Goal: Task Accomplishment & Management: Manage account settings

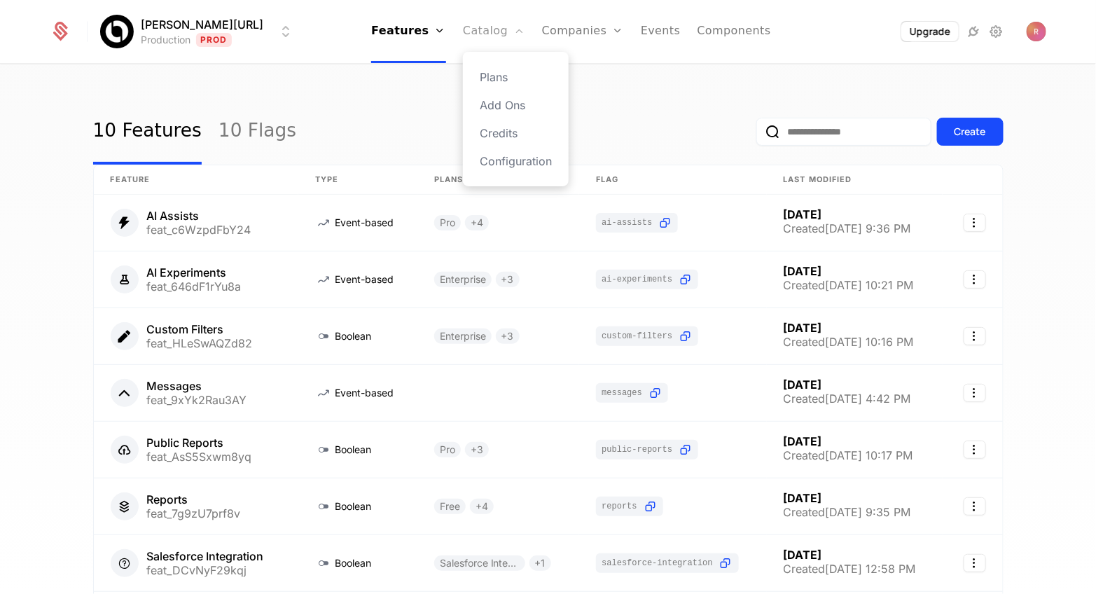
click at [478, 42] on link "Catalog" at bounding box center [494, 31] width 62 height 63
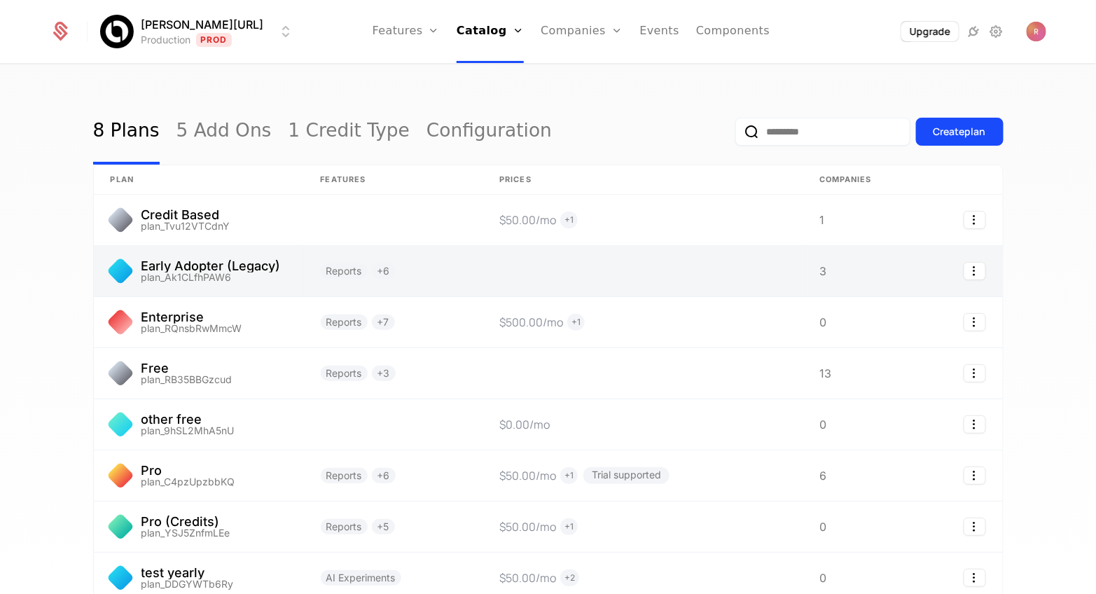
scroll to position [127, 0]
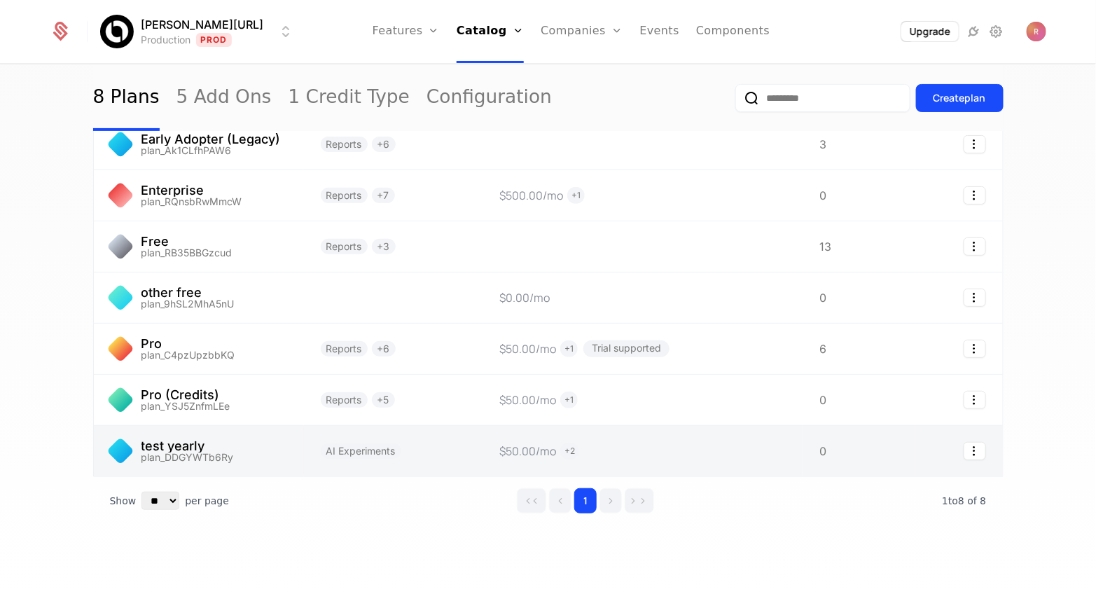
click at [216, 453] on link at bounding box center [199, 451] width 210 height 50
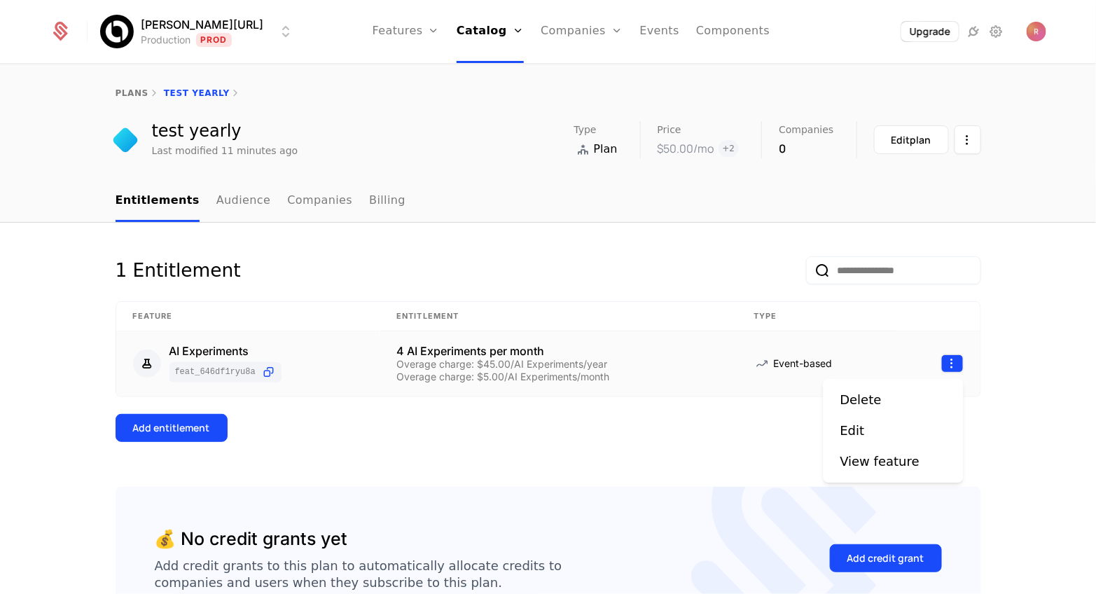
click at [953, 366] on html "[PERSON_NAME][URL] Production Prod Features Features Flags Catalog Plans Add On…" at bounding box center [548, 297] width 1096 height 594
click at [874, 427] on div "Edit" at bounding box center [894, 431] width 106 height 20
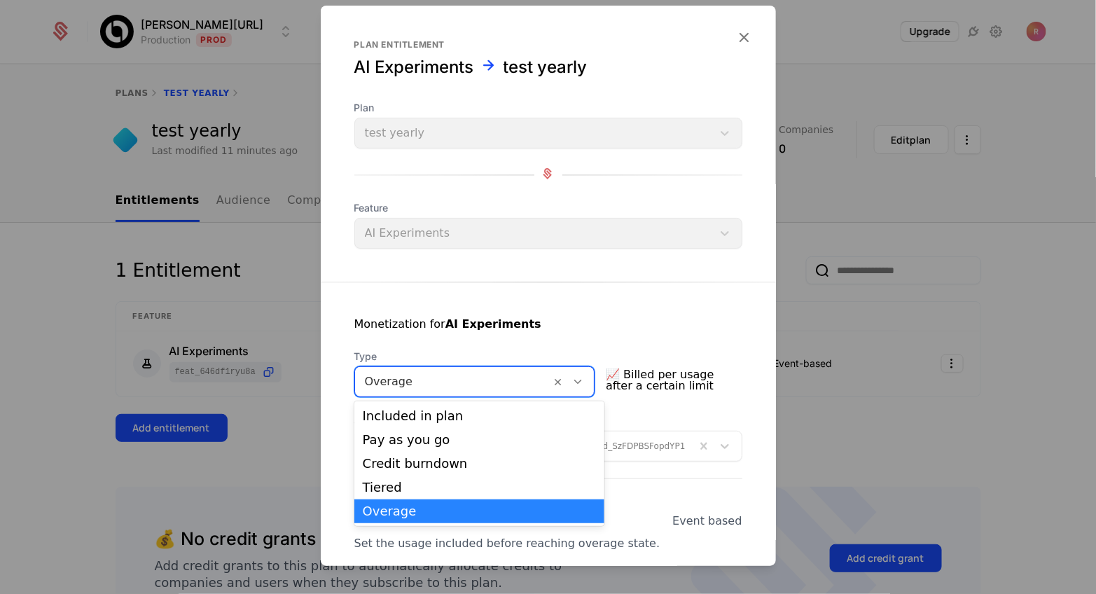
click at [424, 381] on div at bounding box center [453, 382] width 177 height 20
click at [404, 444] on div "Pay as you go" at bounding box center [480, 440] width 234 height 13
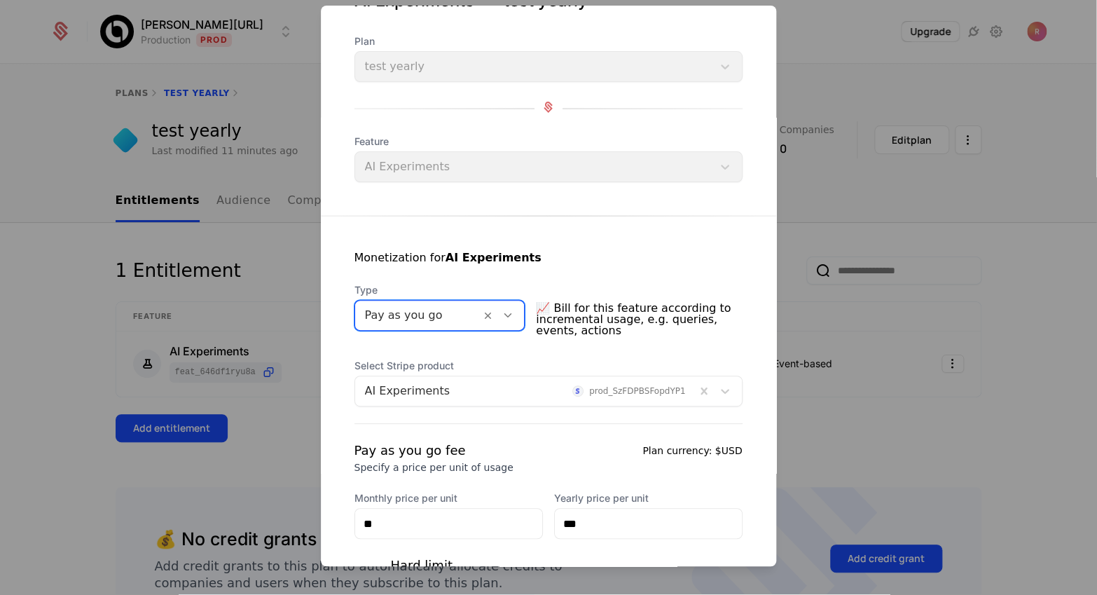
scroll to position [211, 0]
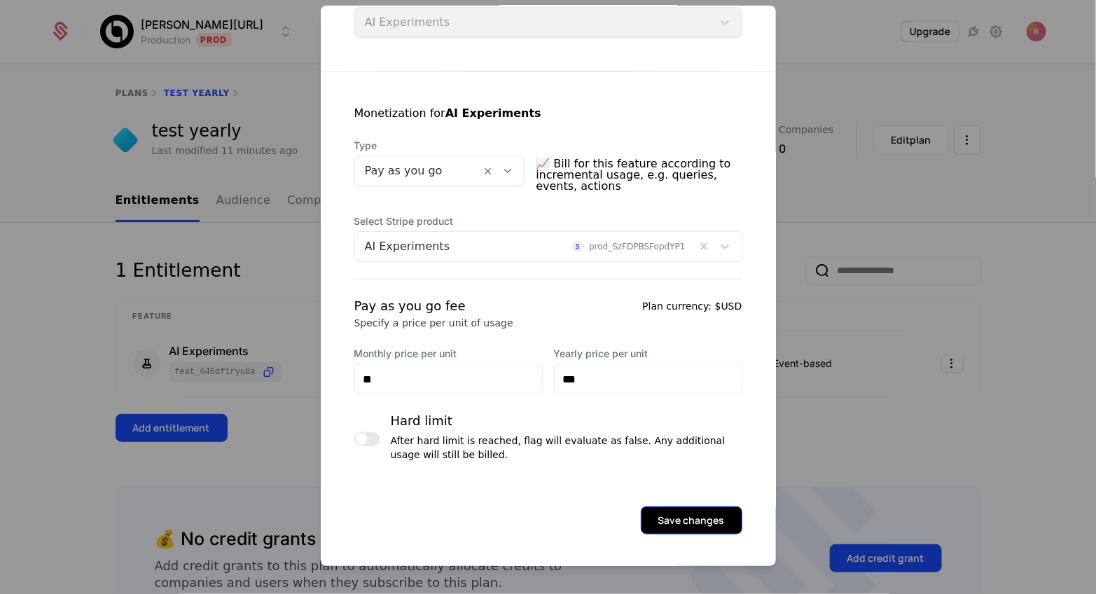
click at [668, 518] on button "Save changes" at bounding box center [692, 520] width 102 height 28
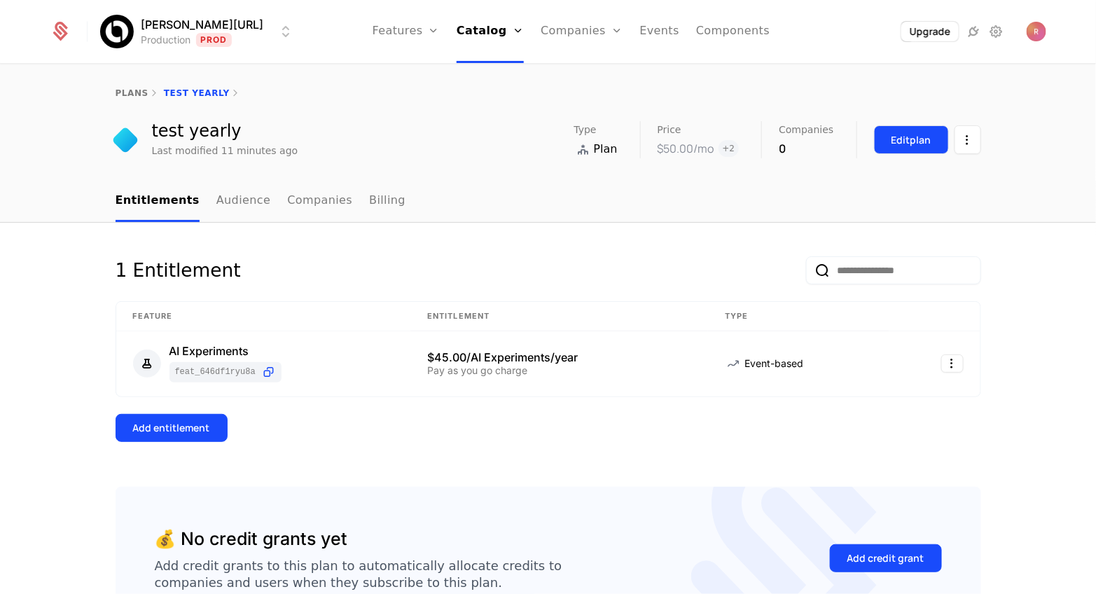
click at [925, 147] on button "Edit plan" at bounding box center [911, 139] width 75 height 29
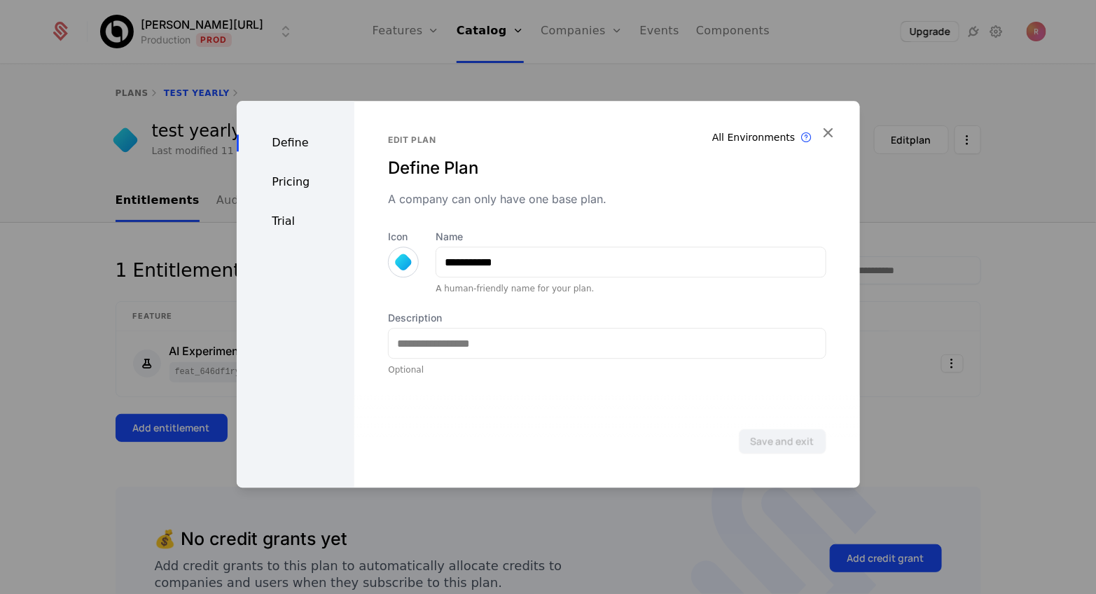
click at [1076, 256] on div at bounding box center [548, 297] width 1096 height 594
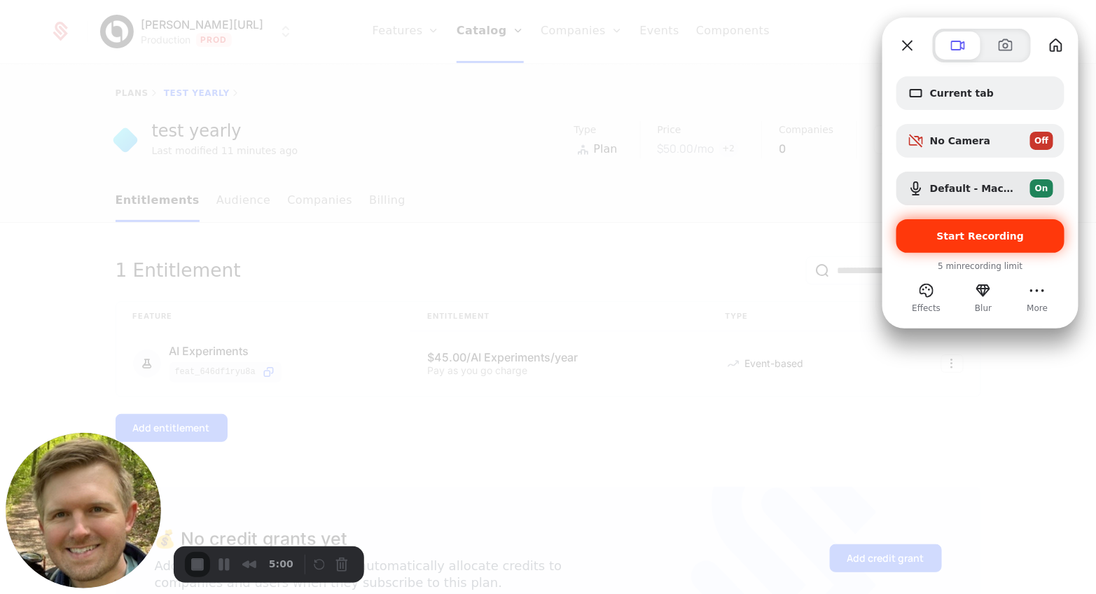
click at [950, 248] on div "Start Recording" at bounding box center [981, 236] width 168 height 34
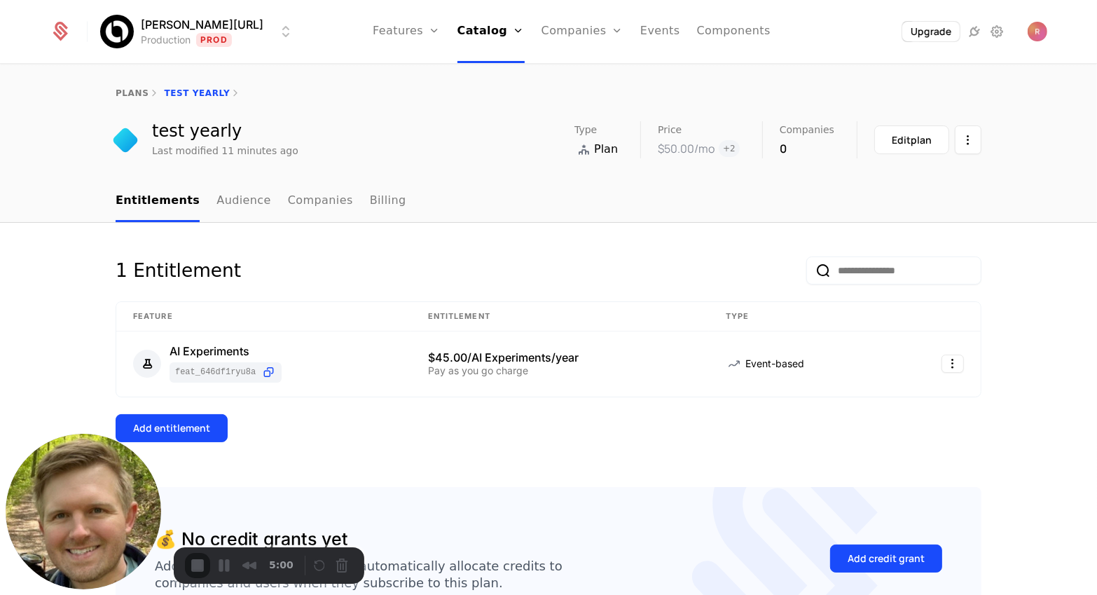
click at [305, 460] on div "1 Entitlement Feature Entitlement Type AI Experiments feat_646dF1rYu8a $45.00/A…" at bounding box center [549, 371] width 866 height 230
click at [193, 567] on div "5:00" at bounding box center [242, 565] width 114 height 25
click at [198, 565] on div "5:00" at bounding box center [242, 565] width 114 height 25
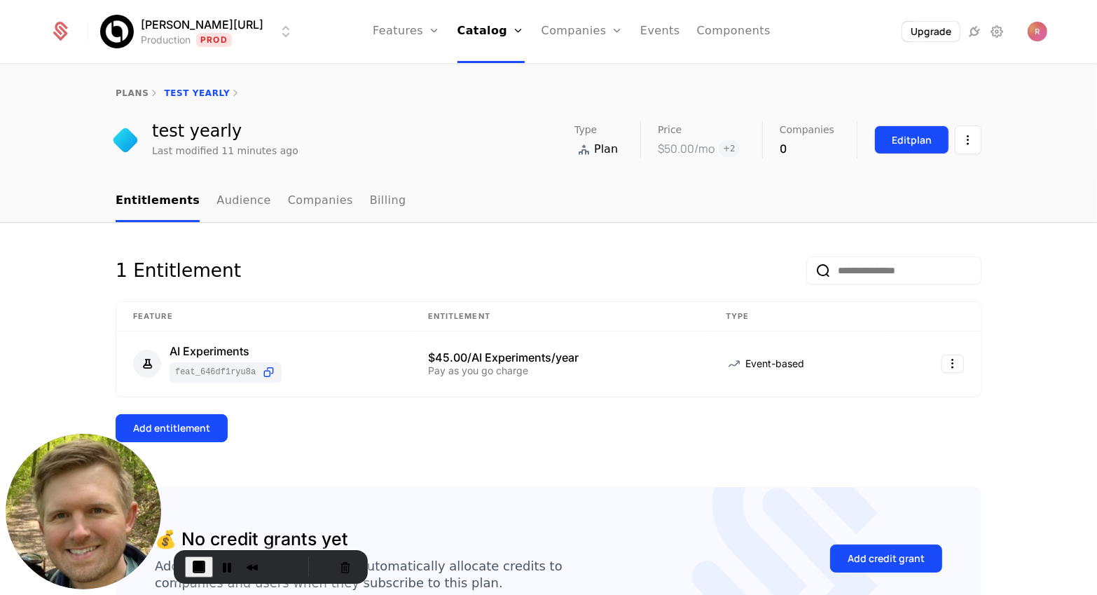
click at [894, 146] on div "Edit plan" at bounding box center [912, 140] width 40 height 14
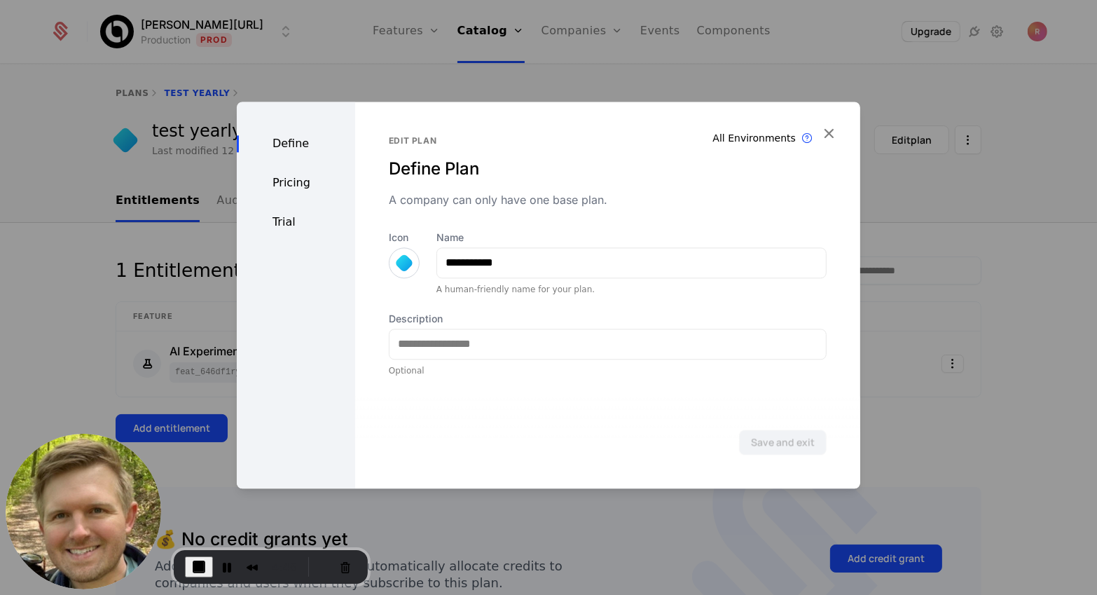
click at [279, 177] on div "Pricing" at bounding box center [296, 182] width 118 height 17
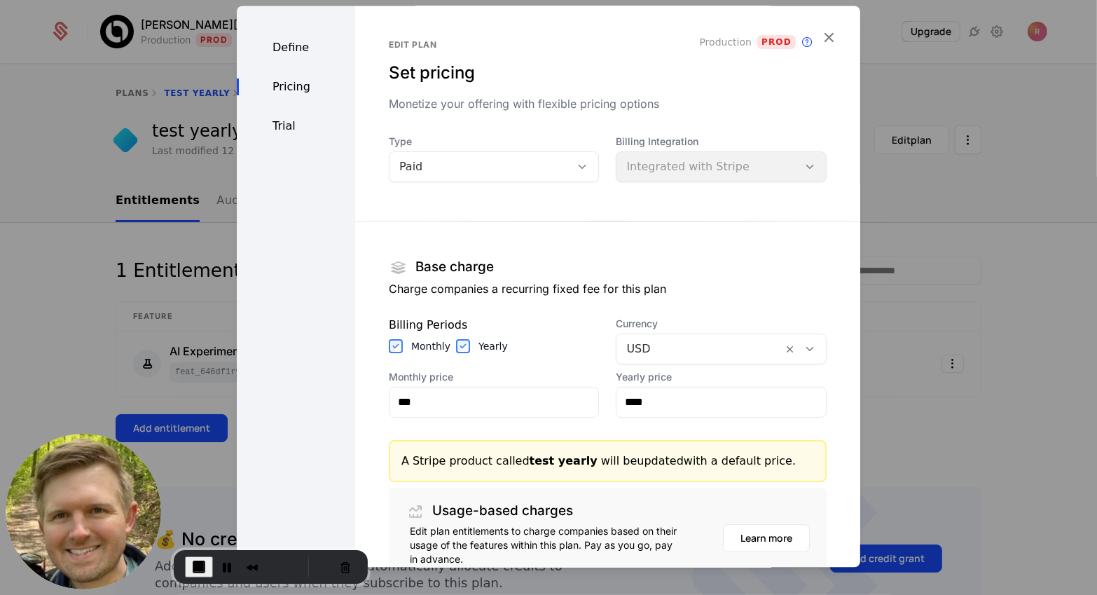
click at [928, 416] on div at bounding box center [548, 297] width 1097 height 595
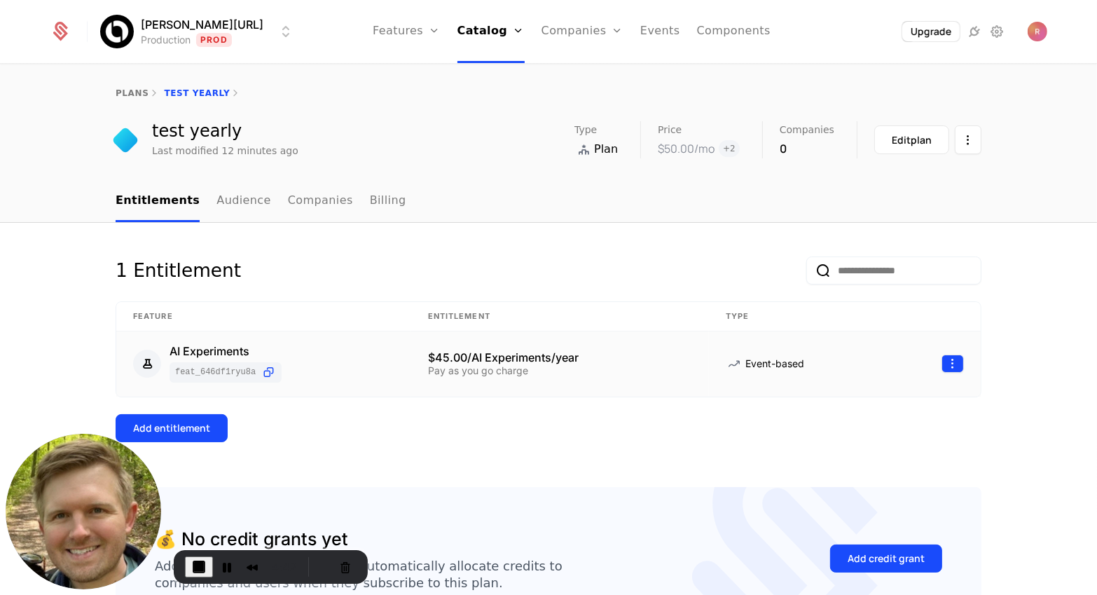
click at [952, 366] on html "[PERSON_NAME][URL] Production Prod Features Features Flags Catalog Plans Add On…" at bounding box center [548, 297] width 1097 height 595
click at [851, 430] on div "Edit" at bounding box center [853, 430] width 25 height 20
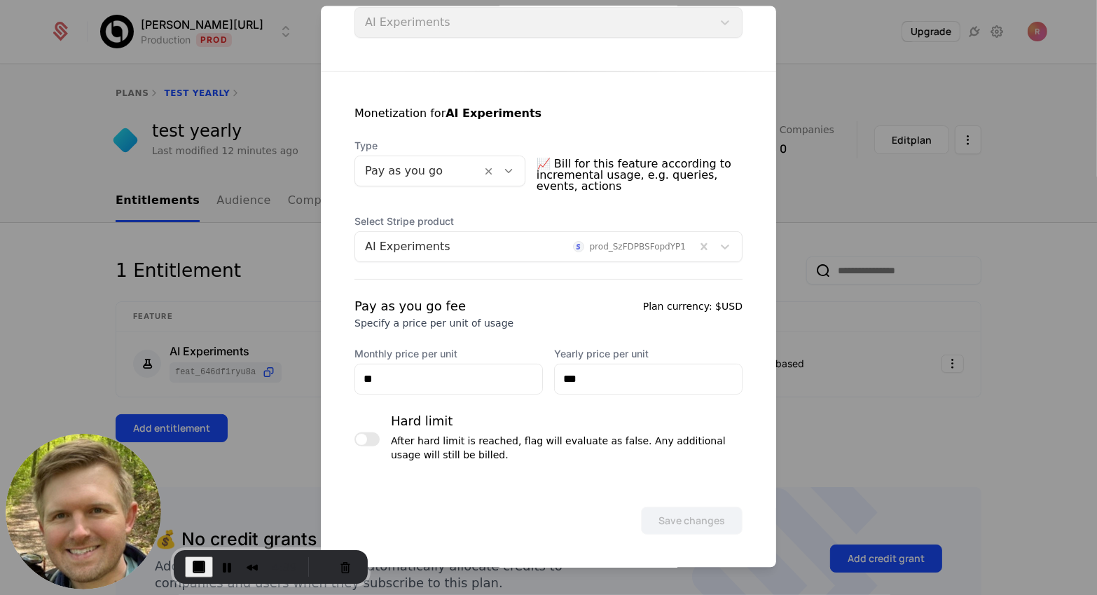
click at [924, 406] on div at bounding box center [548, 297] width 1097 height 595
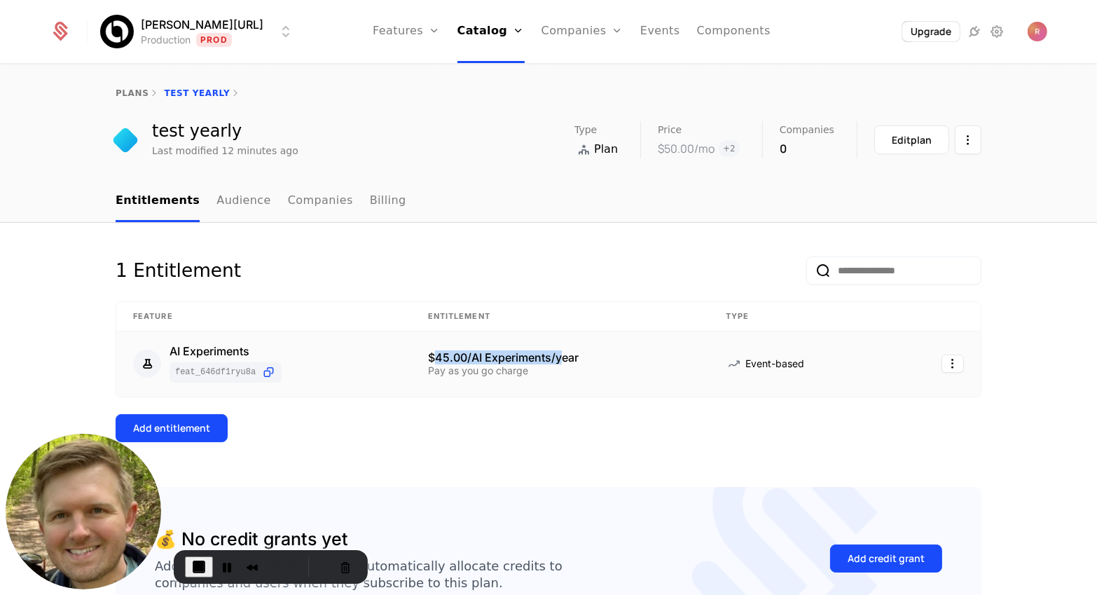
drag, startPoint x: 436, startPoint y: 359, endPoint x: 561, endPoint y: 362, distance: 125.4
click at [561, 362] on div "$45.00/AI Experiments/year" at bounding box center [560, 357] width 264 height 11
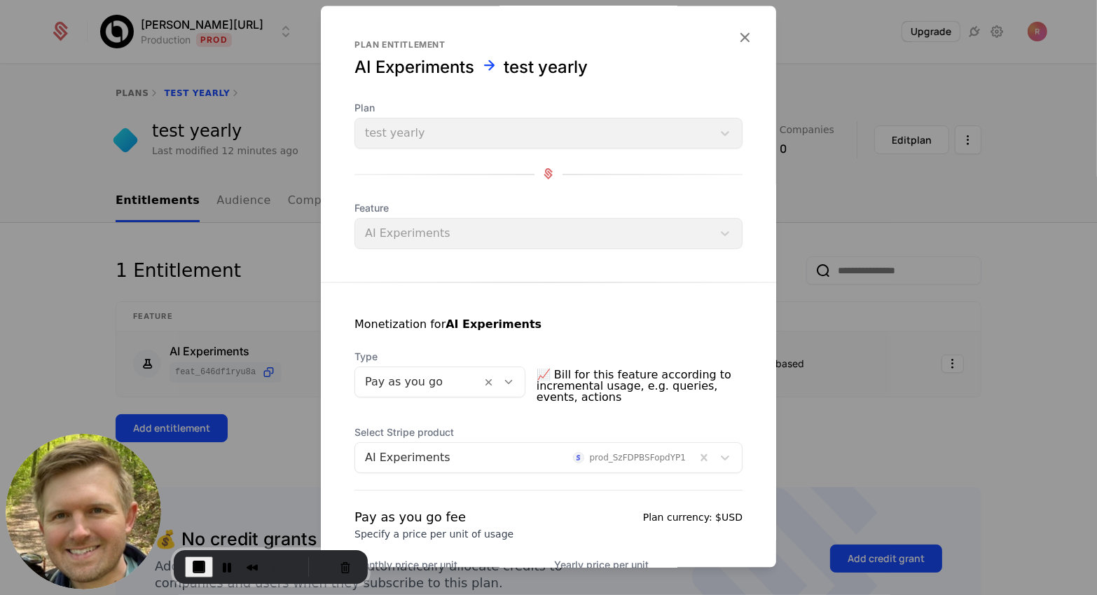
click at [840, 423] on div at bounding box center [548, 297] width 1097 height 595
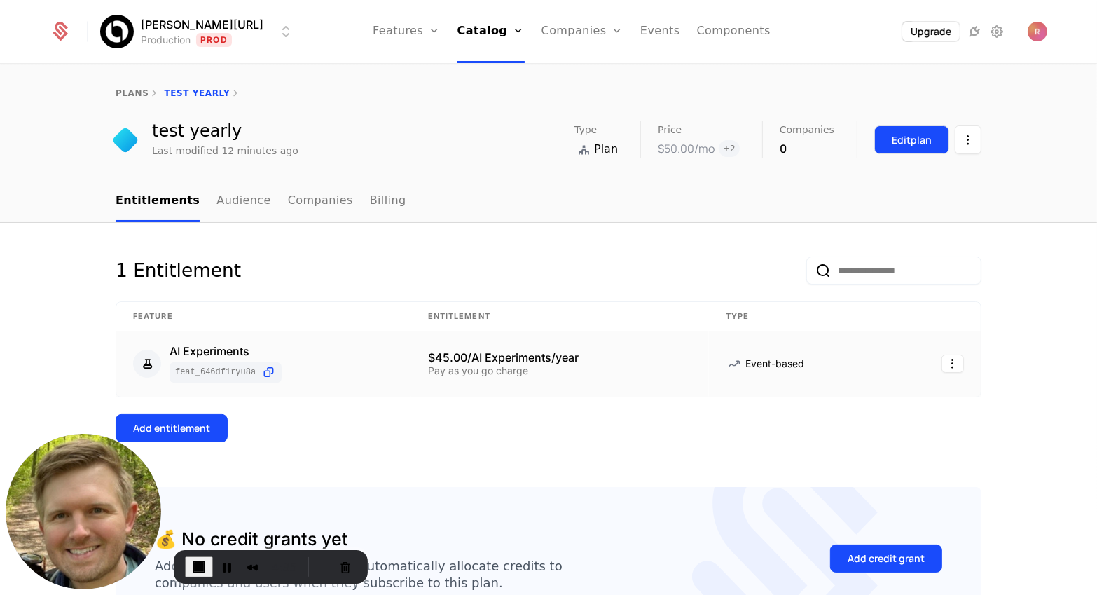
click at [922, 132] on button "Edit plan" at bounding box center [911, 139] width 75 height 29
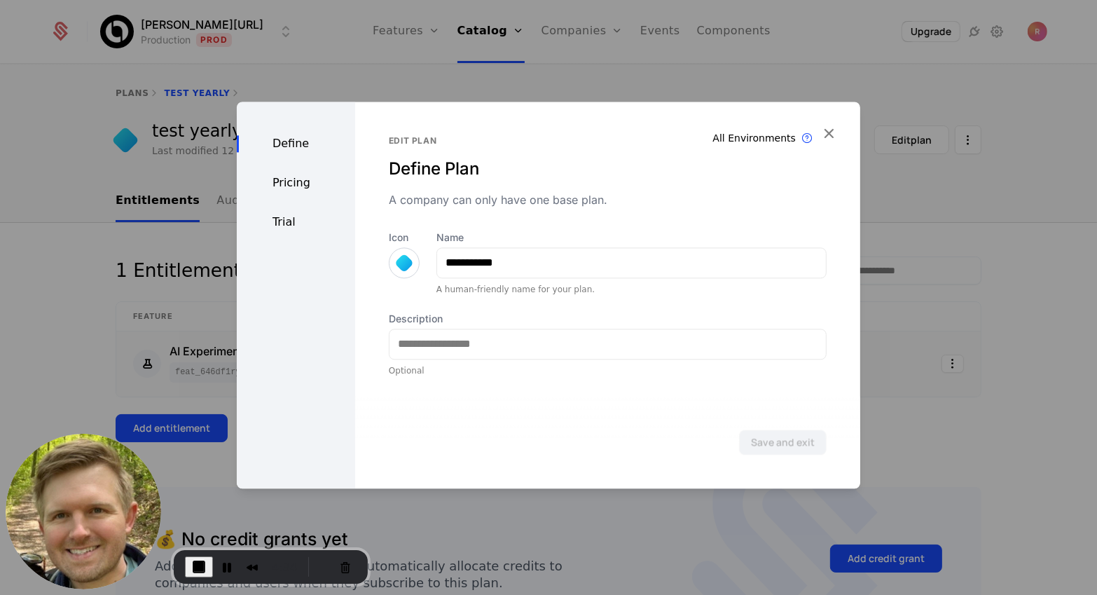
click at [294, 188] on div "Pricing" at bounding box center [296, 182] width 118 height 17
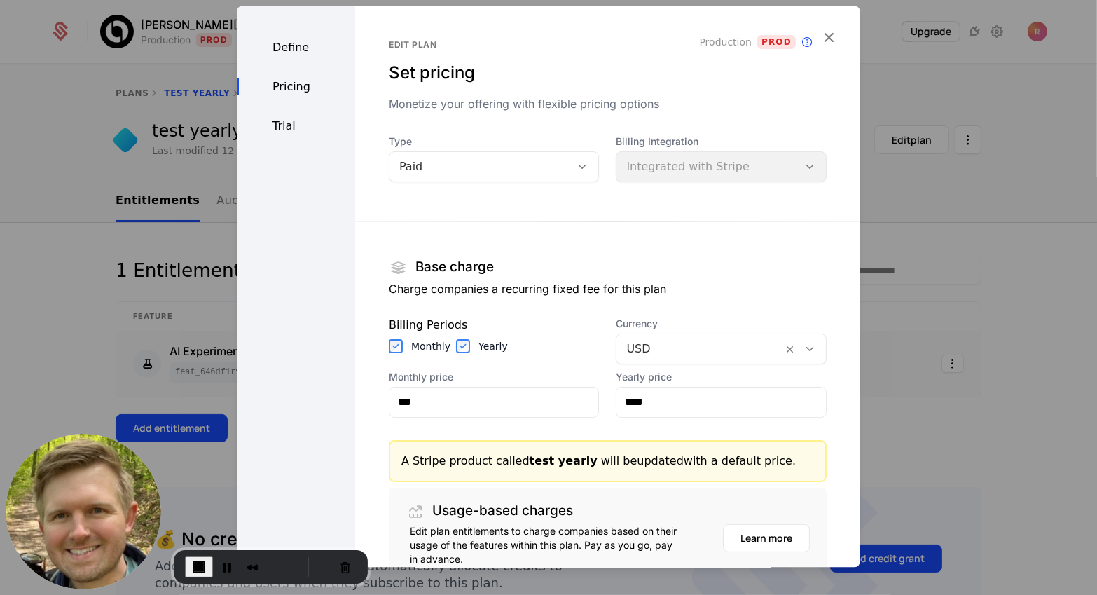
click at [447, 343] on div "Monthly Yearly" at bounding box center [494, 346] width 211 height 14
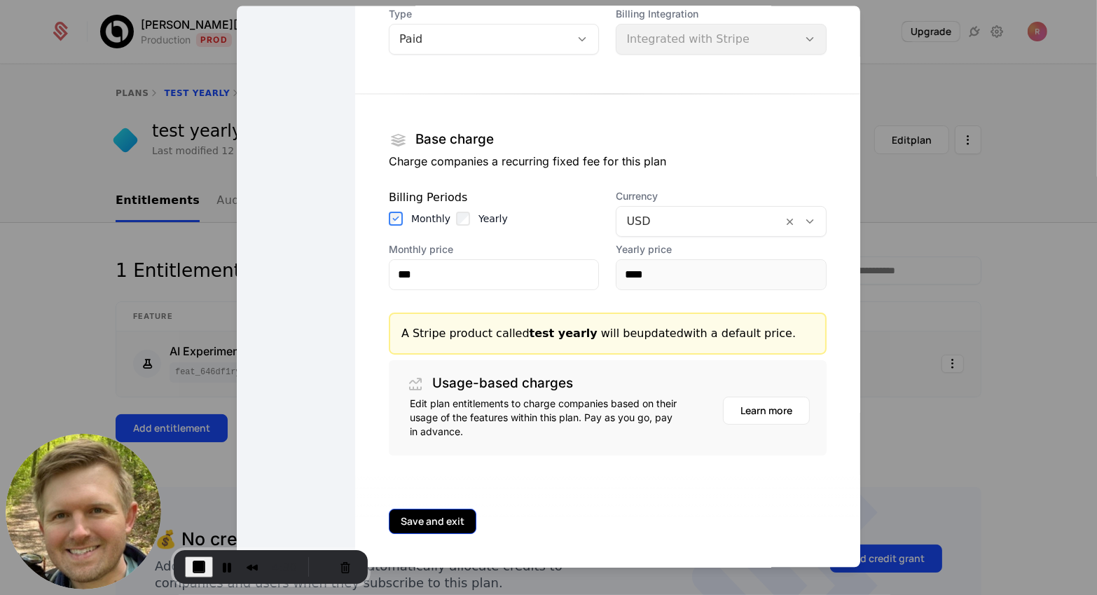
click at [469, 521] on button "Save and exit" at bounding box center [433, 521] width 88 height 25
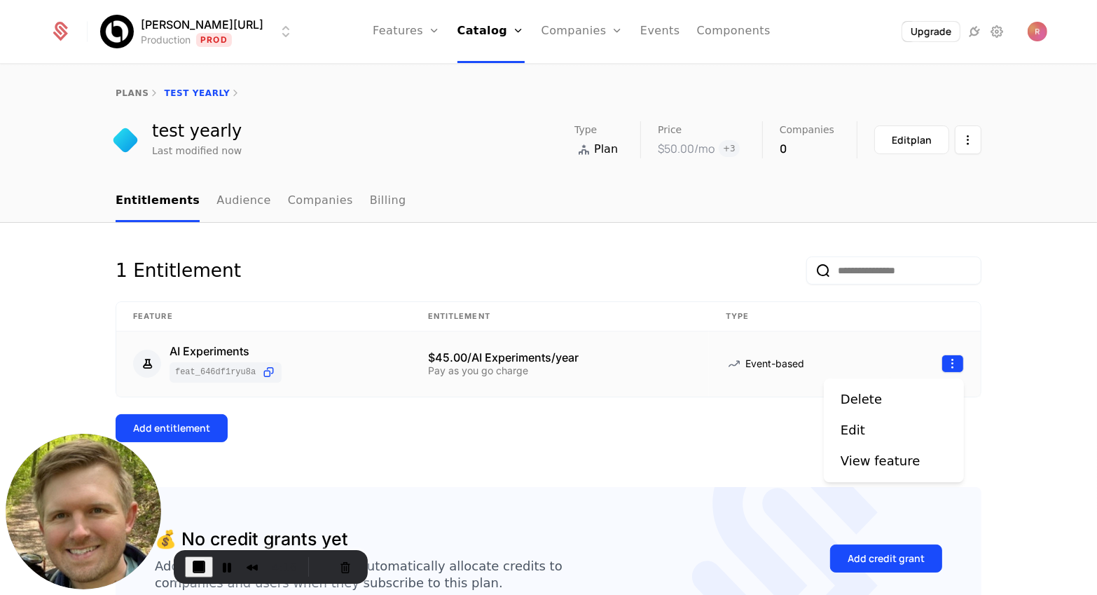
click at [953, 368] on html "[PERSON_NAME][URL] Production Prod Features Features Flags Catalog Plans Add On…" at bounding box center [548, 297] width 1097 height 595
click at [858, 421] on div "Edit" at bounding box center [853, 430] width 25 height 20
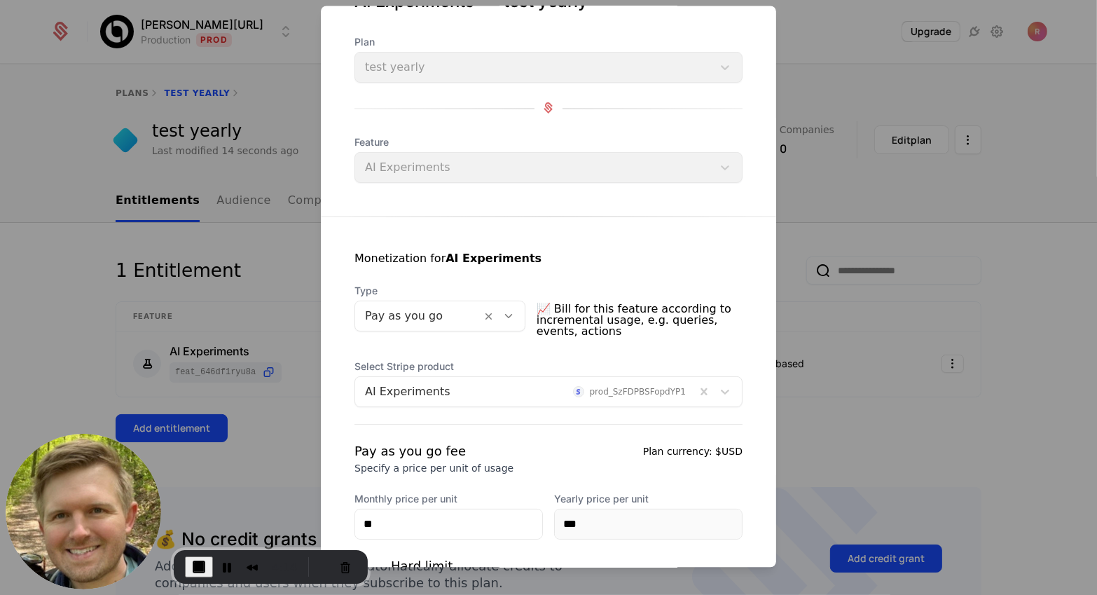
scroll to position [211, 0]
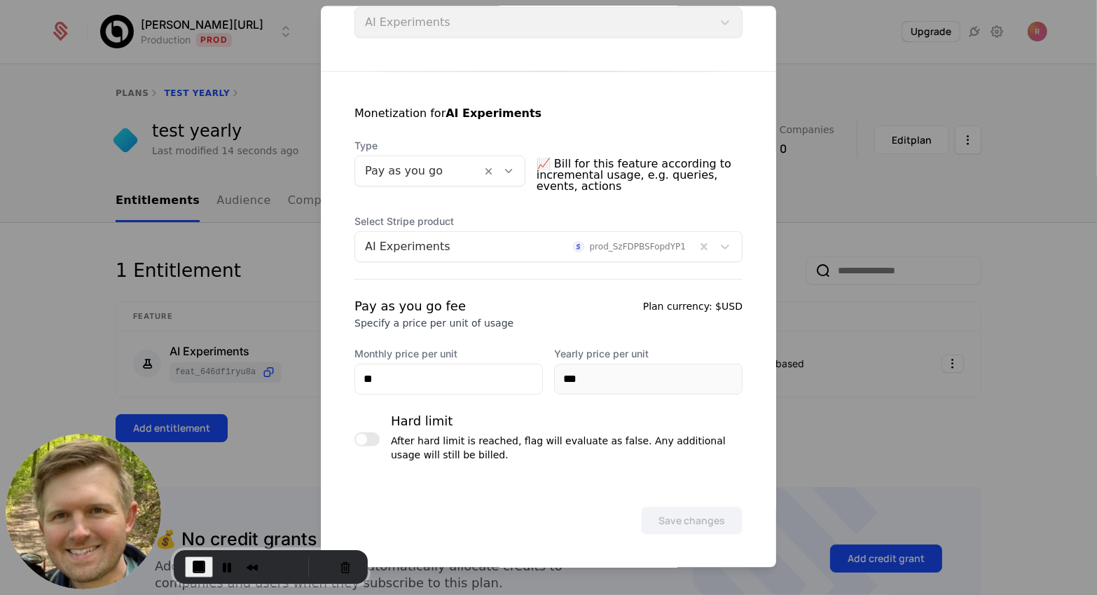
click at [579, 400] on div "Pay as you go fee Specify a price per unit of usage Plan currency: $USD Monthly…" at bounding box center [548, 381] width 388 height 171
click at [829, 428] on div at bounding box center [548, 297] width 1097 height 595
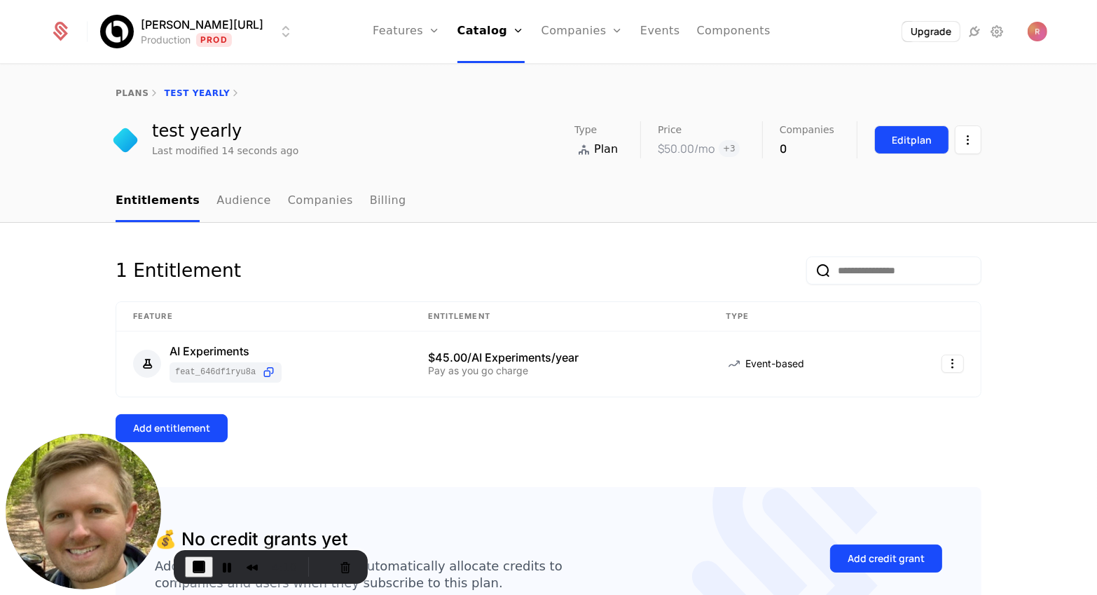
click at [923, 136] on div "Edit plan" at bounding box center [912, 140] width 40 height 14
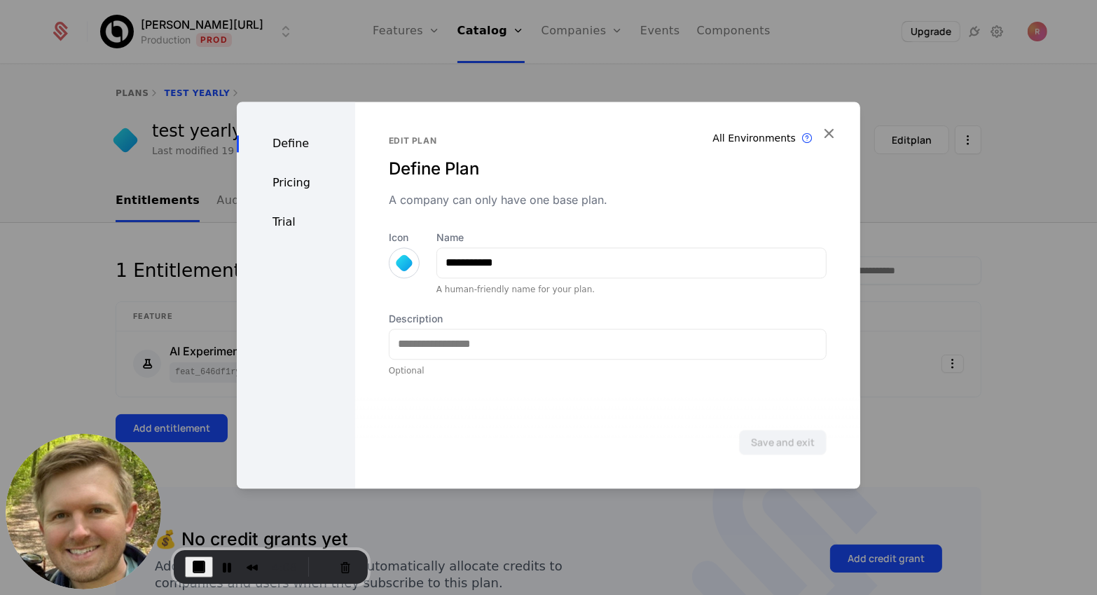
click at [299, 186] on div "Pricing" at bounding box center [296, 182] width 118 height 17
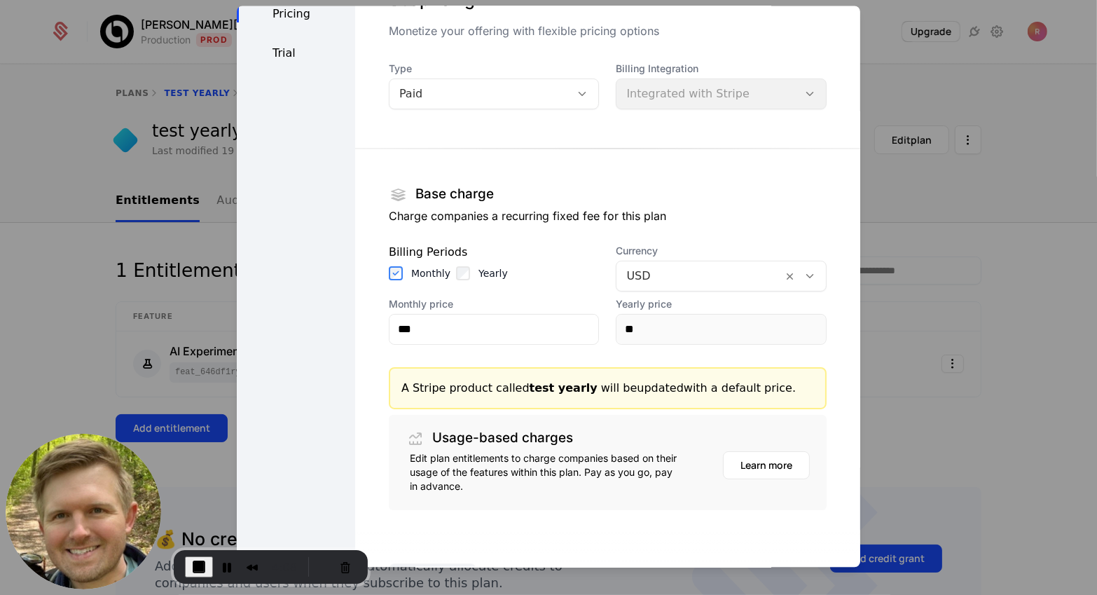
scroll to position [128, 0]
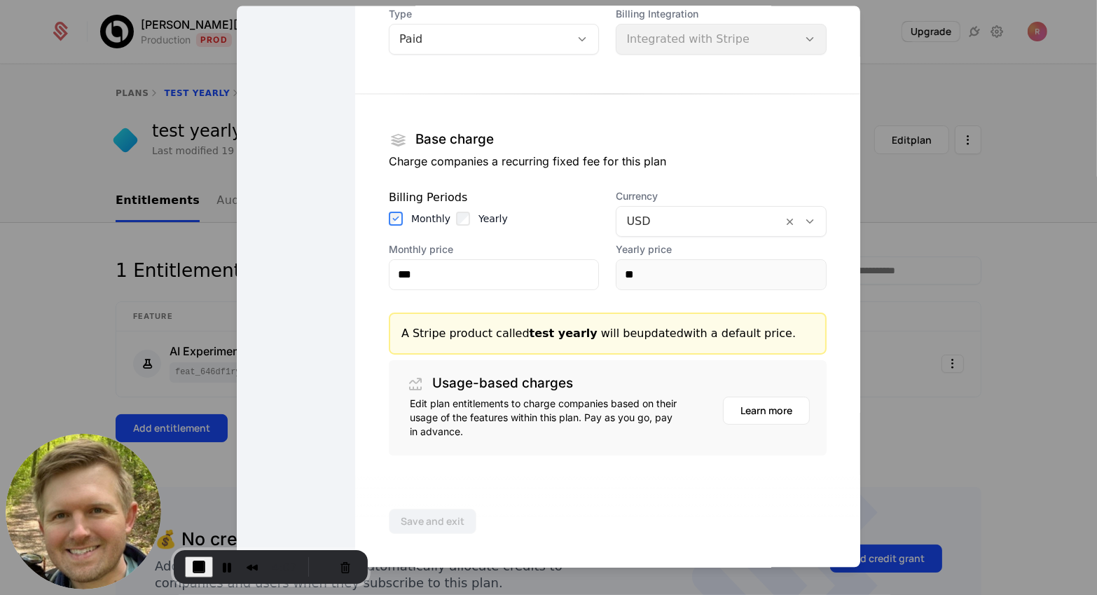
click at [462, 209] on div "Billing Periods Monthly Yearly" at bounding box center [494, 213] width 211 height 48
click at [469, 214] on div "Yearly" at bounding box center [482, 219] width 52 height 14
click at [467, 221] on div "Yearly" at bounding box center [482, 219] width 52 height 14
click at [652, 277] on input "**" at bounding box center [720, 274] width 209 height 29
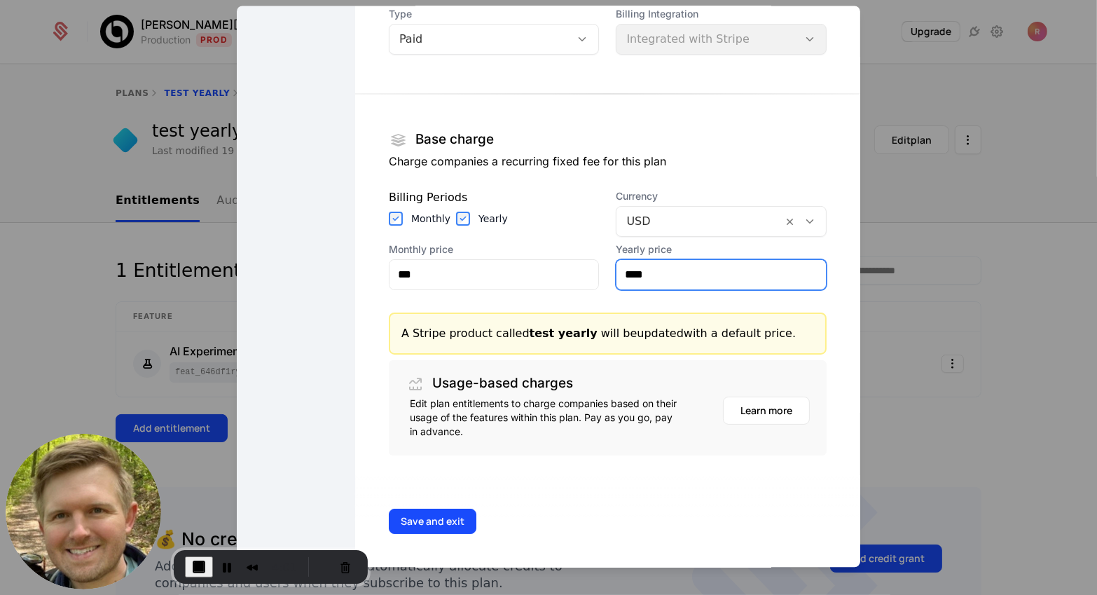
type input "****"
click at [627, 472] on div "Edit plan Set pricing Monetize your offering with flexible pricing options Prod…" at bounding box center [607, 222] width 505 height 689
click at [429, 516] on button "Save and exit" at bounding box center [433, 521] width 88 height 25
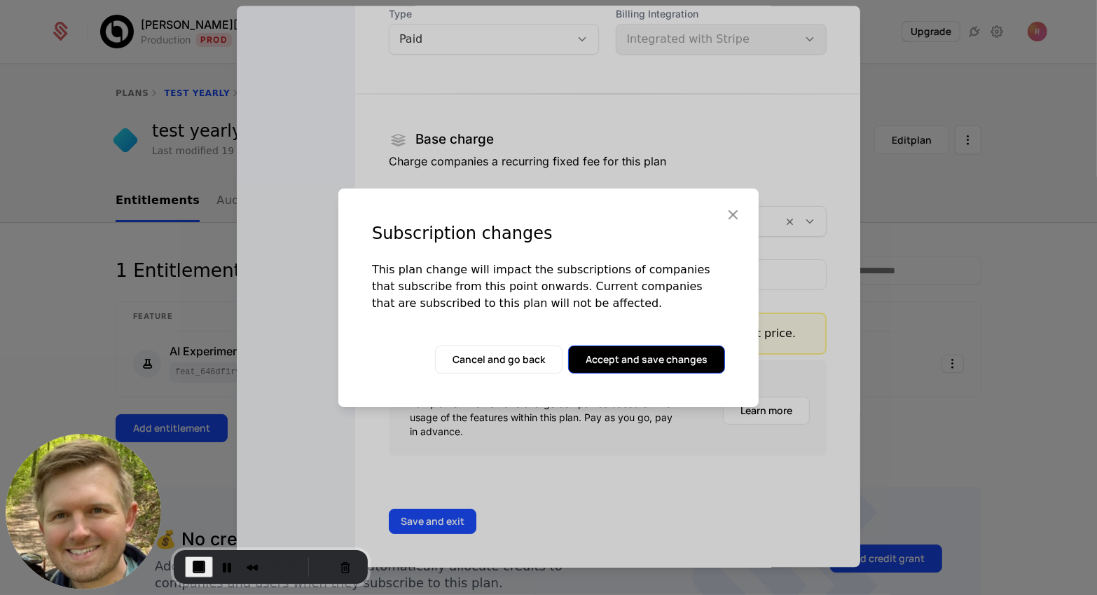
click at [585, 350] on button "Accept and save changes" at bounding box center [646, 359] width 157 height 28
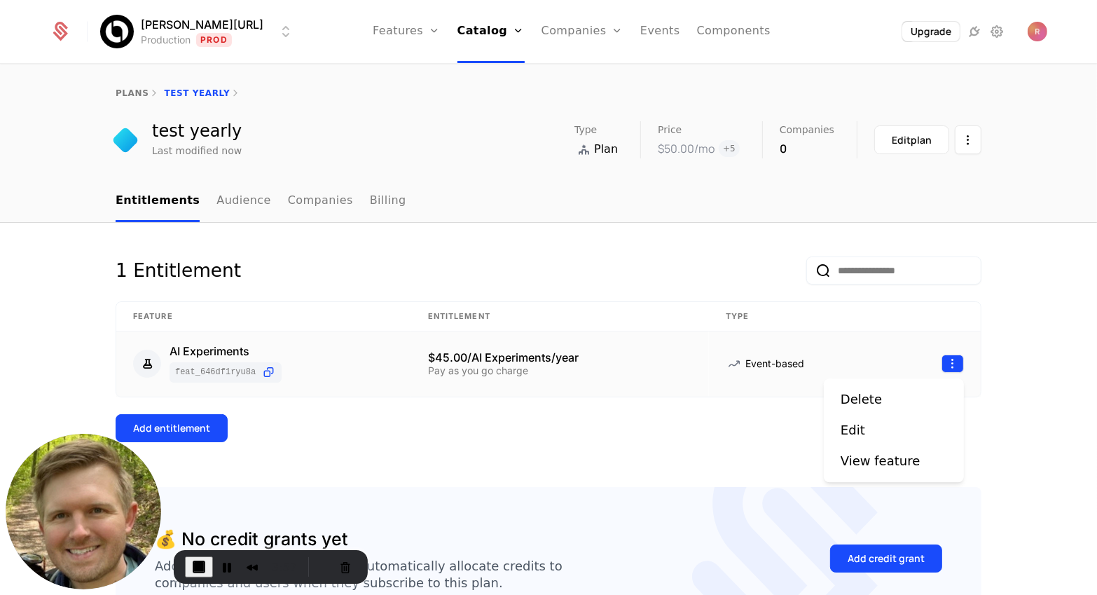
click at [946, 365] on html "[PERSON_NAME][URL] Production Prod Features Features Flags Catalog Plans Add On…" at bounding box center [548, 297] width 1097 height 595
click at [841, 433] on div "Edit" at bounding box center [853, 430] width 25 height 20
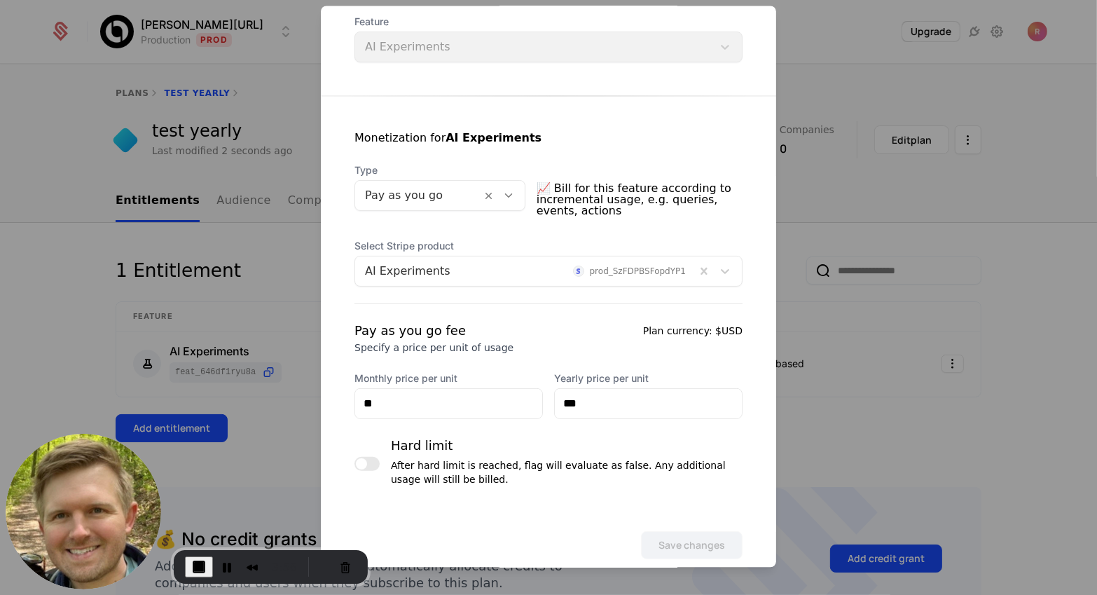
scroll to position [211, 0]
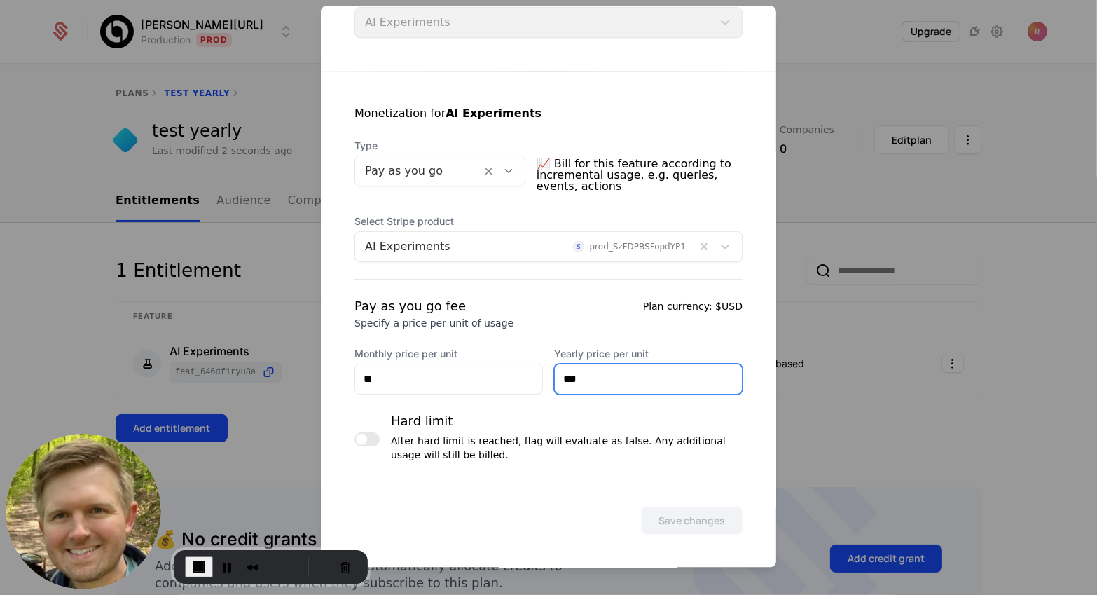
click at [588, 378] on input "***" at bounding box center [648, 378] width 187 height 29
type input "**"
click at [586, 471] on div "Save changes" at bounding box center [548, 500] width 455 height 67
click at [606, 386] on input "**" at bounding box center [648, 378] width 187 height 29
type input "**"
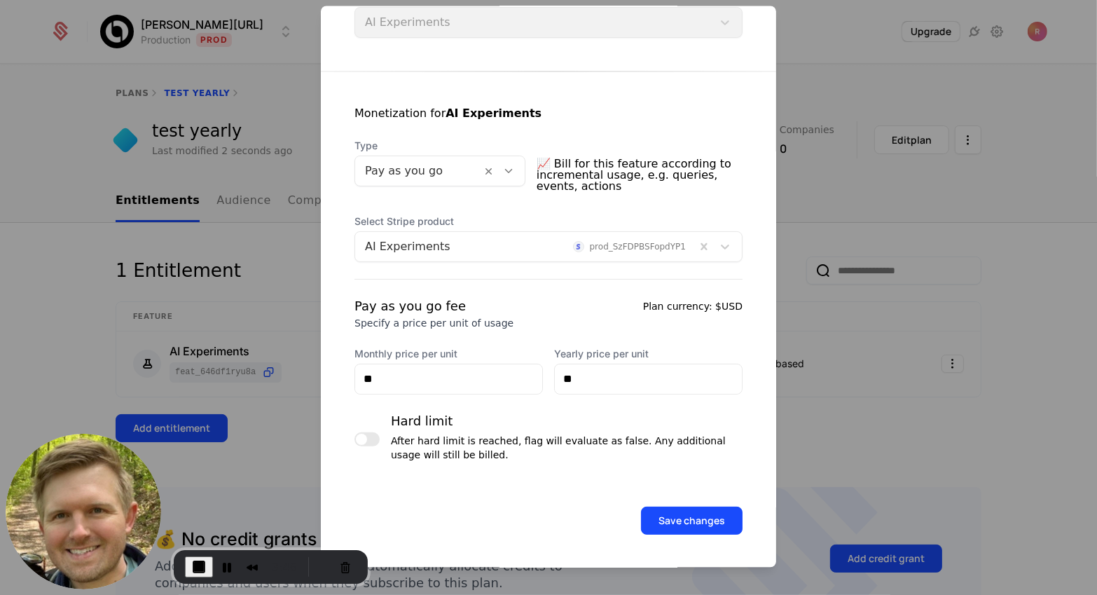
click at [582, 331] on div "Pay as you go fee Specify a price per unit of usage Plan currency: $USD Monthly…" at bounding box center [548, 345] width 388 height 98
click at [827, 467] on div at bounding box center [548, 297] width 1097 height 595
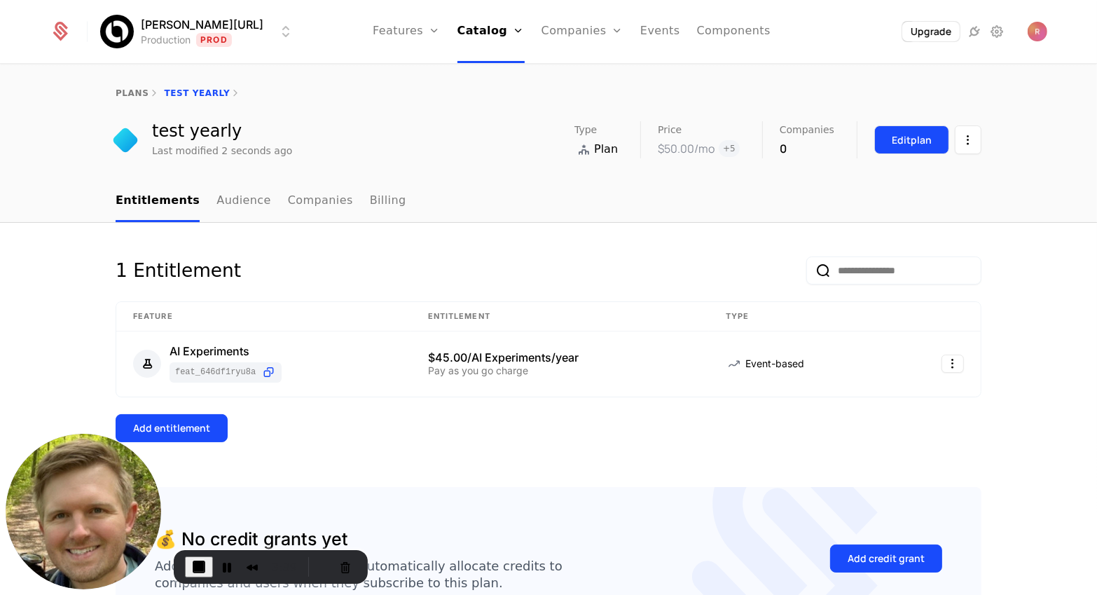
click at [929, 141] on div "Edit plan" at bounding box center [912, 140] width 40 height 14
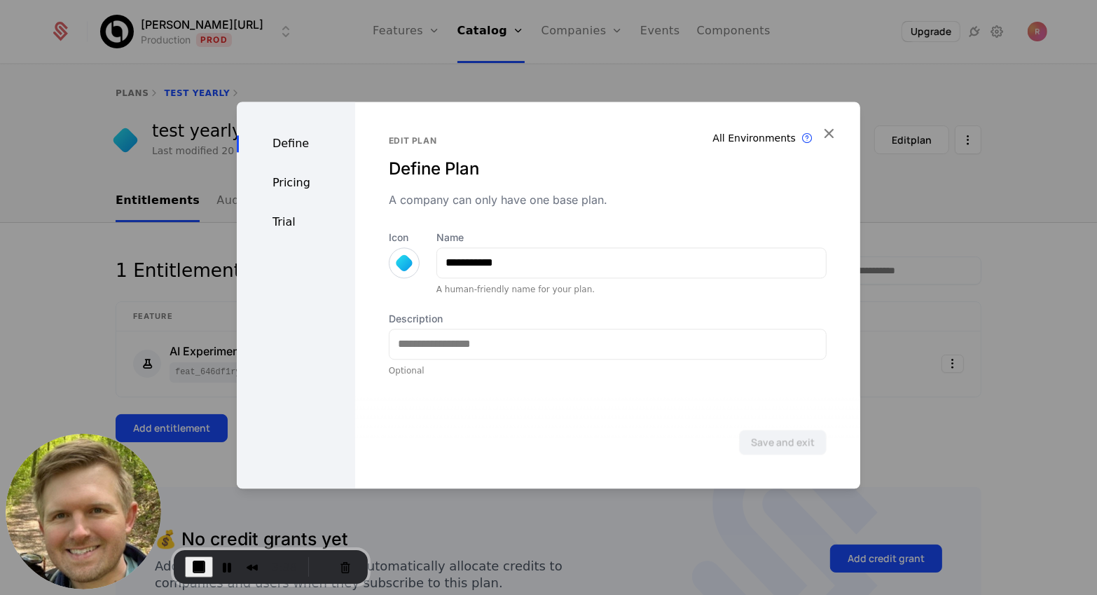
click at [291, 183] on div "Pricing" at bounding box center [296, 182] width 118 height 17
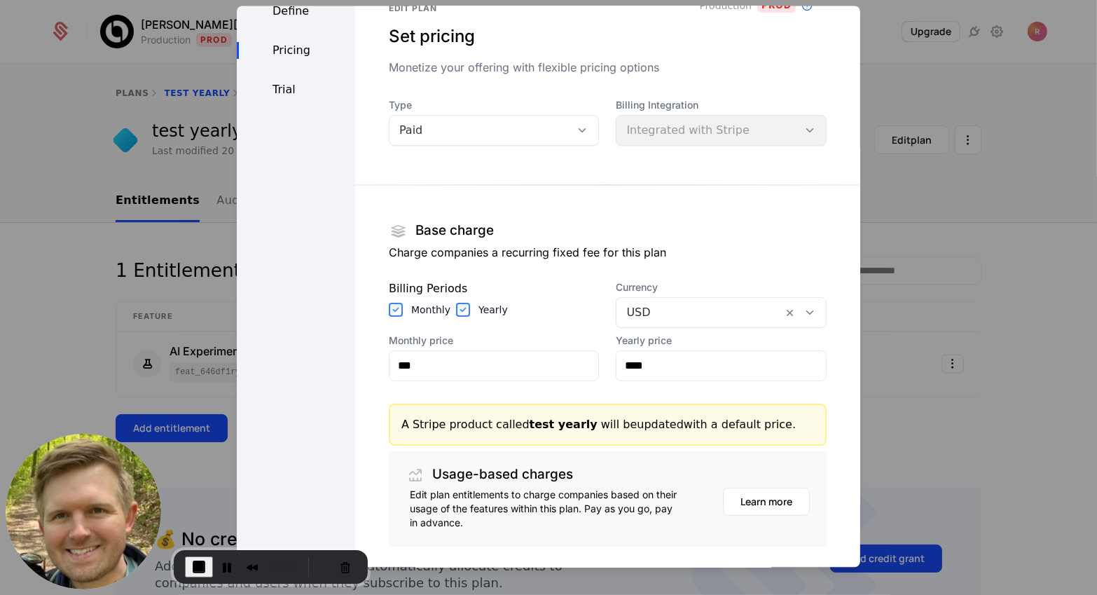
click at [485, 306] on label "Yearly" at bounding box center [492, 310] width 29 height 14
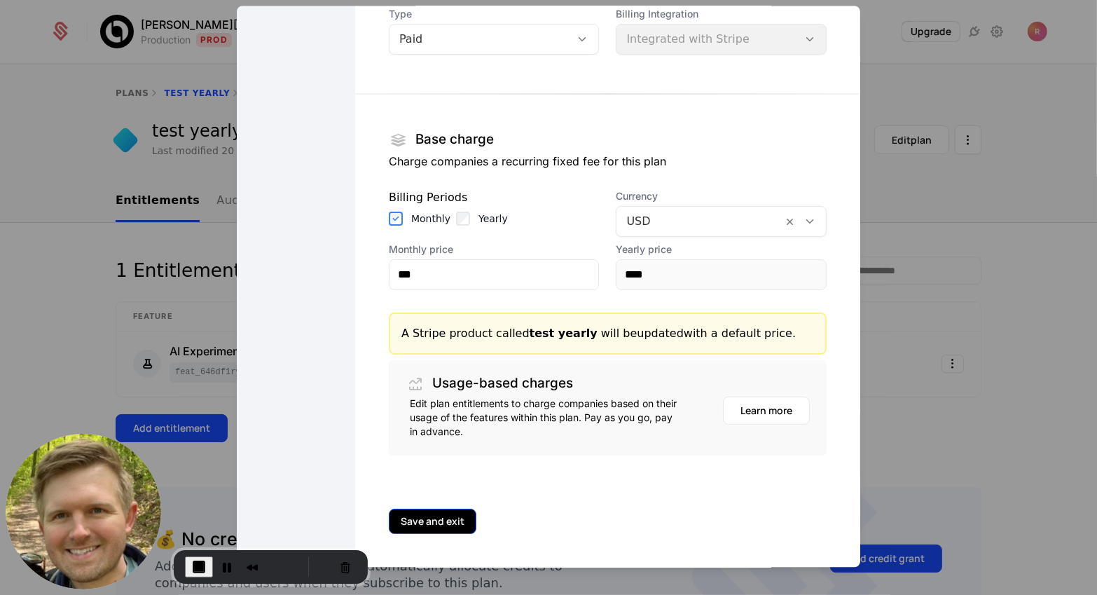
click at [444, 536] on div "Save and exit" at bounding box center [607, 521] width 505 height 92
click at [444, 530] on button "Save and exit" at bounding box center [433, 521] width 88 height 25
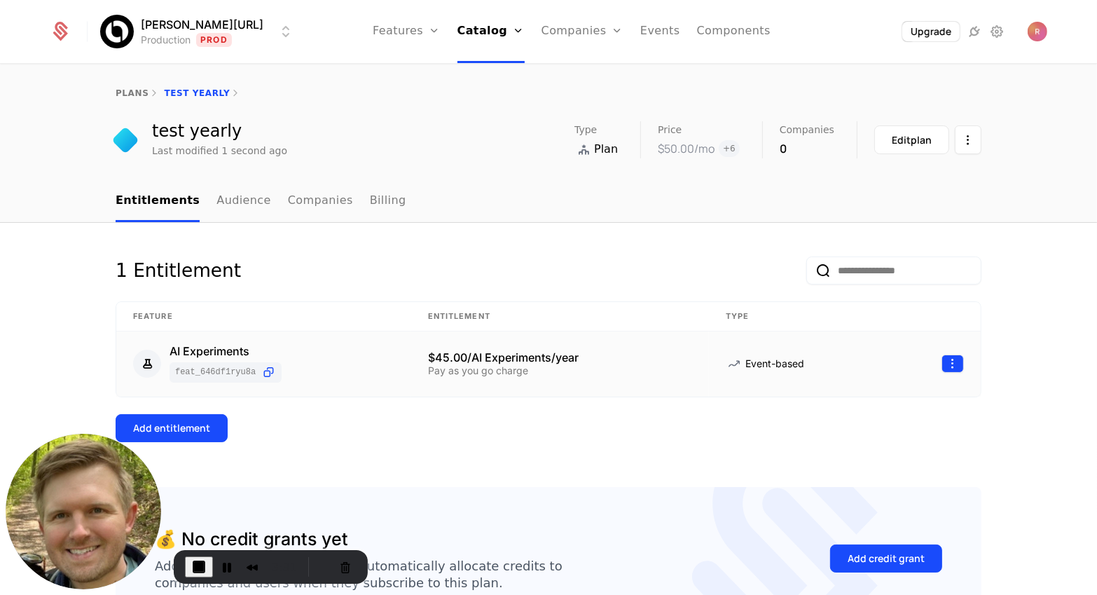
click at [951, 361] on html "[PERSON_NAME][URL] Production Prod Features Features Flags Catalog Plans Add On…" at bounding box center [548, 297] width 1097 height 595
click at [869, 408] on div "Delete" at bounding box center [861, 400] width 41 height 20
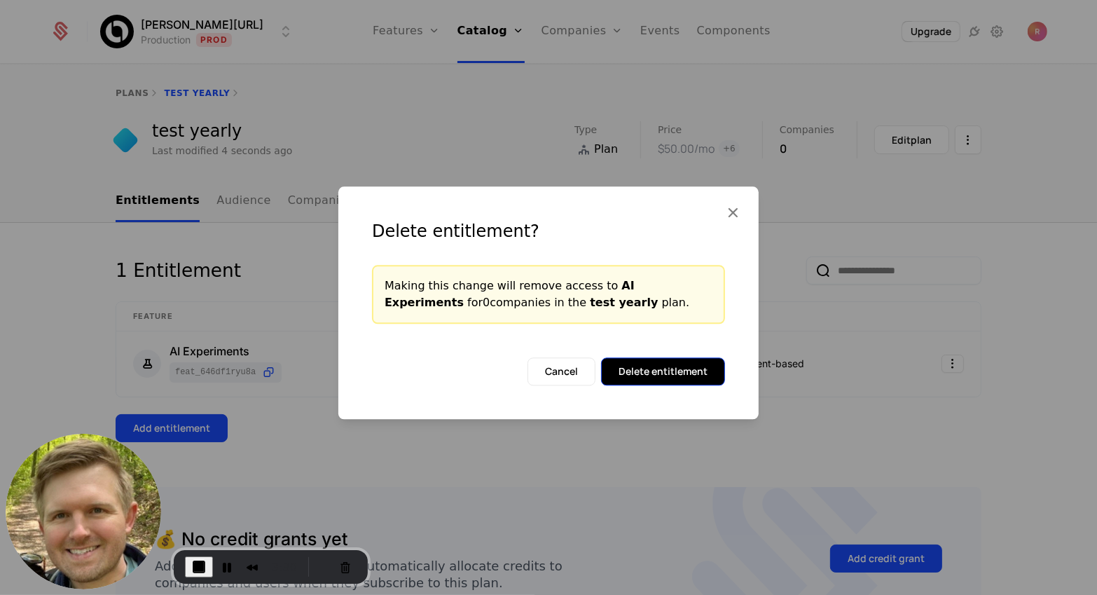
click at [681, 364] on button "Delete entitlement" at bounding box center [663, 371] width 124 height 28
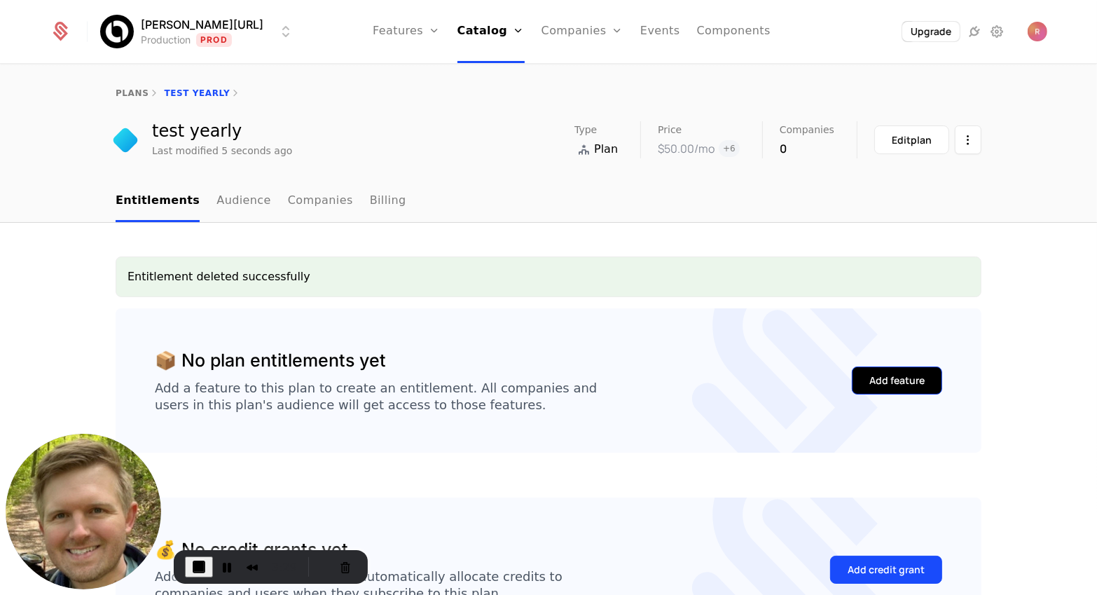
click at [915, 374] on div "Add feature" at bounding box center [896, 380] width 55 height 14
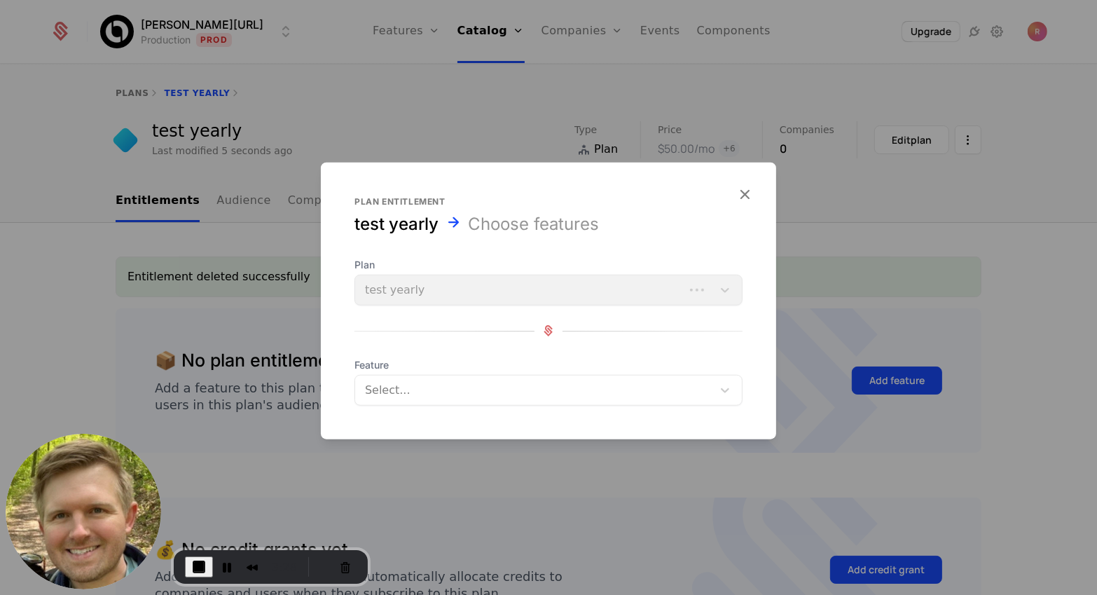
click at [477, 368] on span "Feature" at bounding box center [548, 364] width 388 height 14
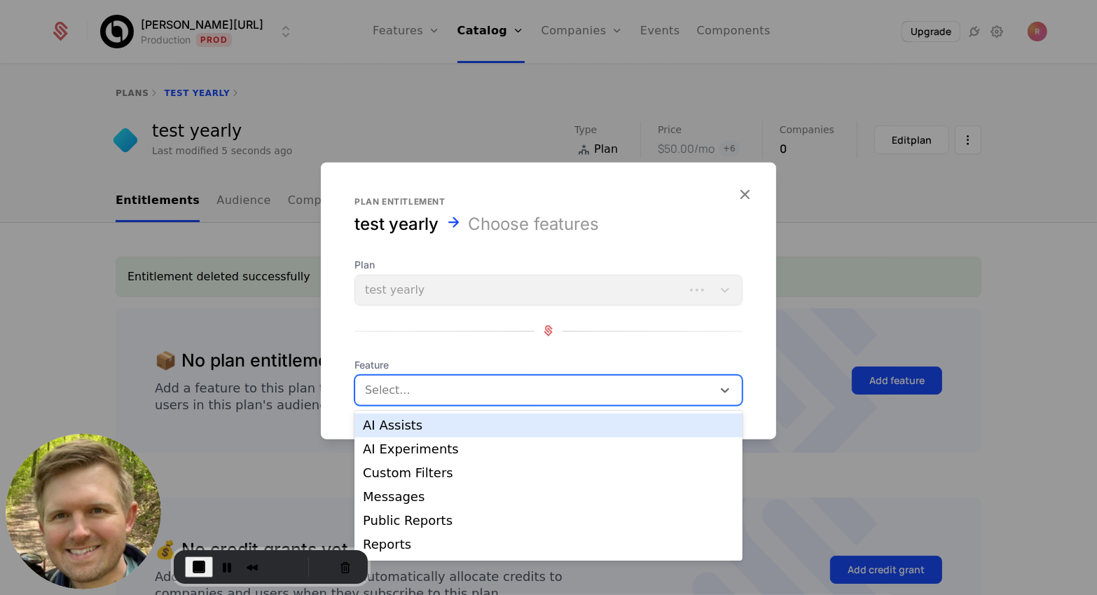
click at [473, 392] on div at bounding box center [535, 390] width 338 height 20
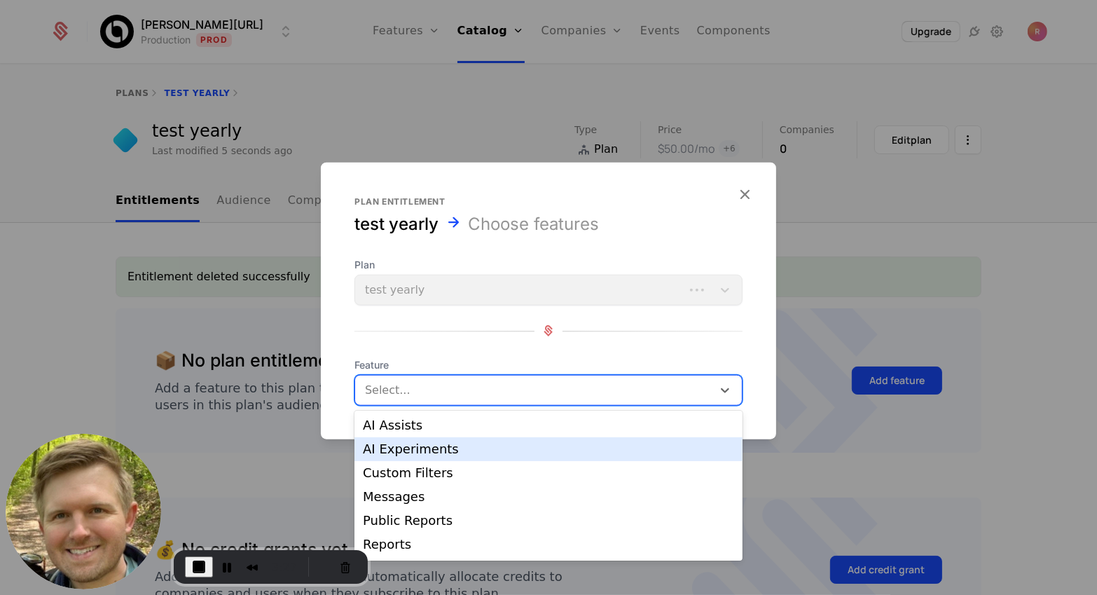
click at [451, 443] on div "AI Experiments" at bounding box center [548, 449] width 371 height 13
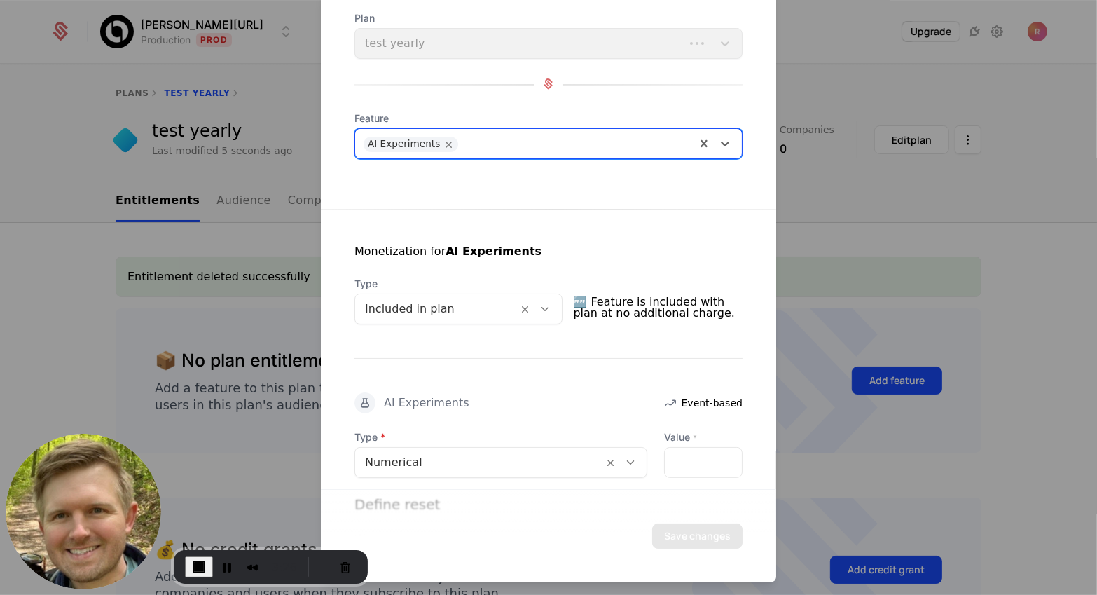
scroll to position [186, 0]
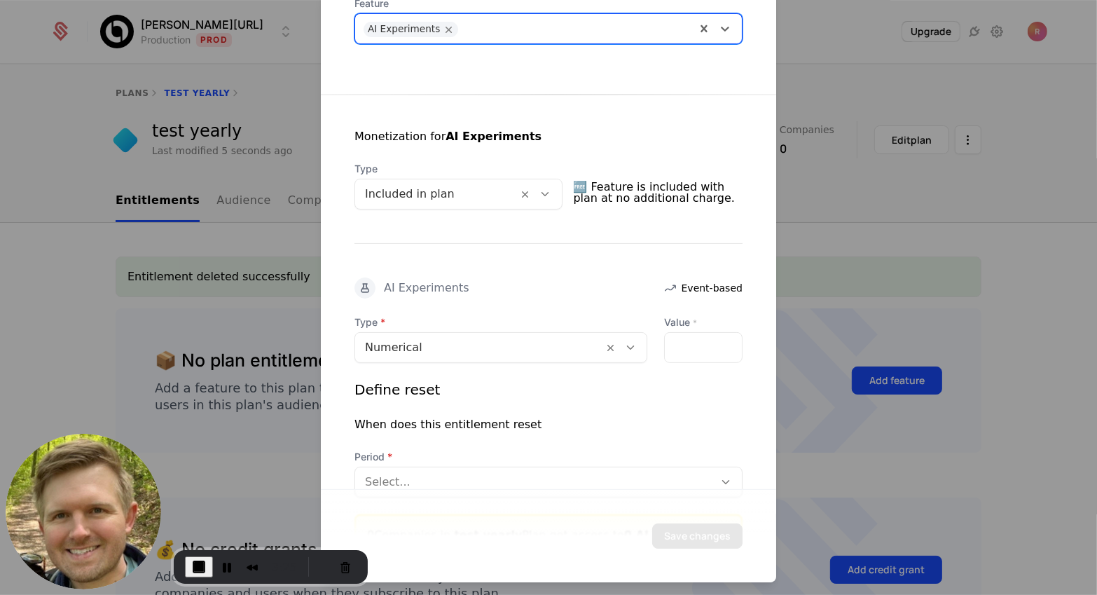
click at [402, 198] on div at bounding box center [437, 194] width 144 height 20
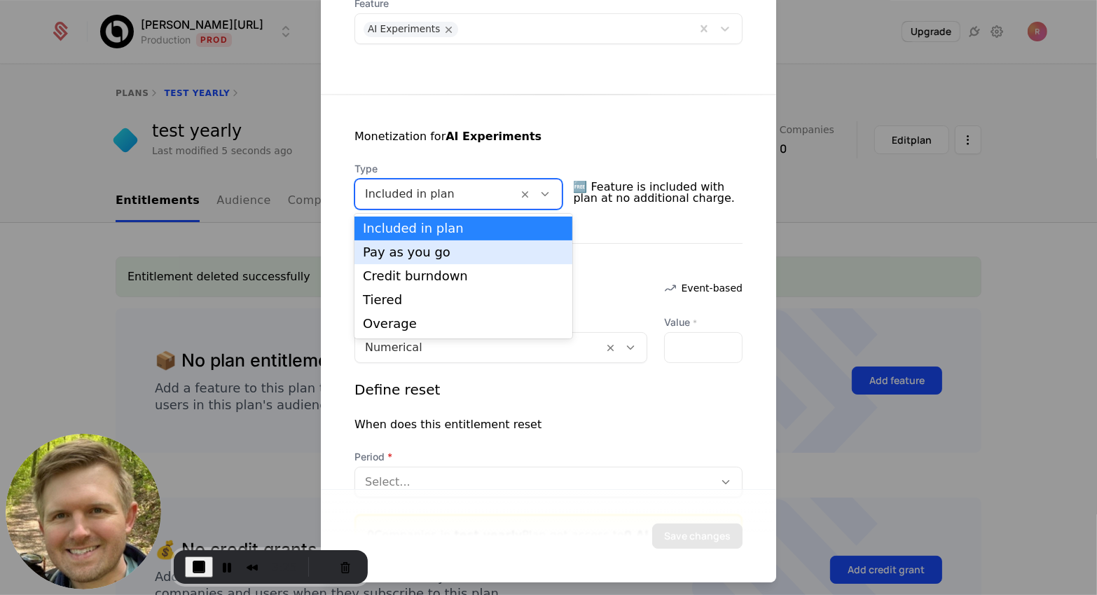
click at [399, 250] on div "Pay as you go" at bounding box center [463, 252] width 201 height 13
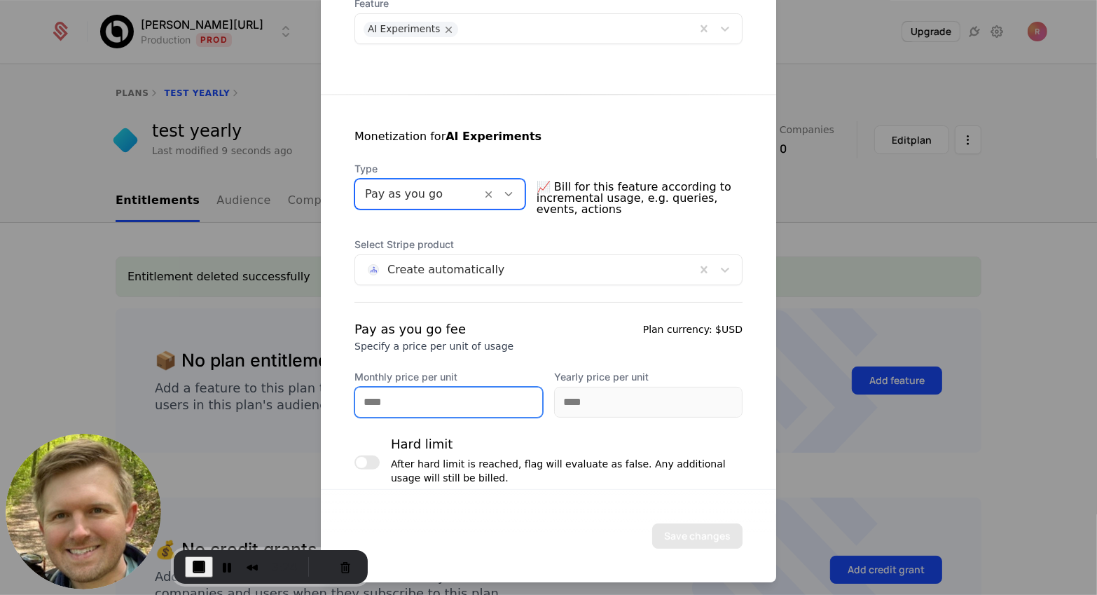
click at [400, 408] on input "Monthly price per unit" at bounding box center [448, 401] width 187 height 29
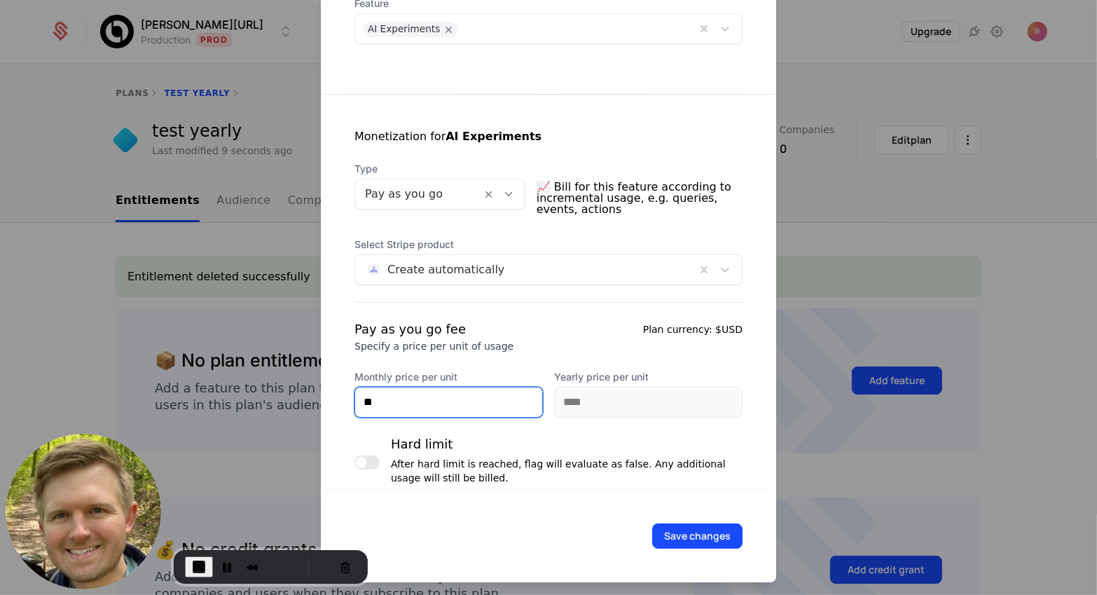
type input "**"
click at [570, 333] on div "Pay as you go fee Specify a price per unit of usage Plan currency: $USD" at bounding box center [548, 336] width 388 height 34
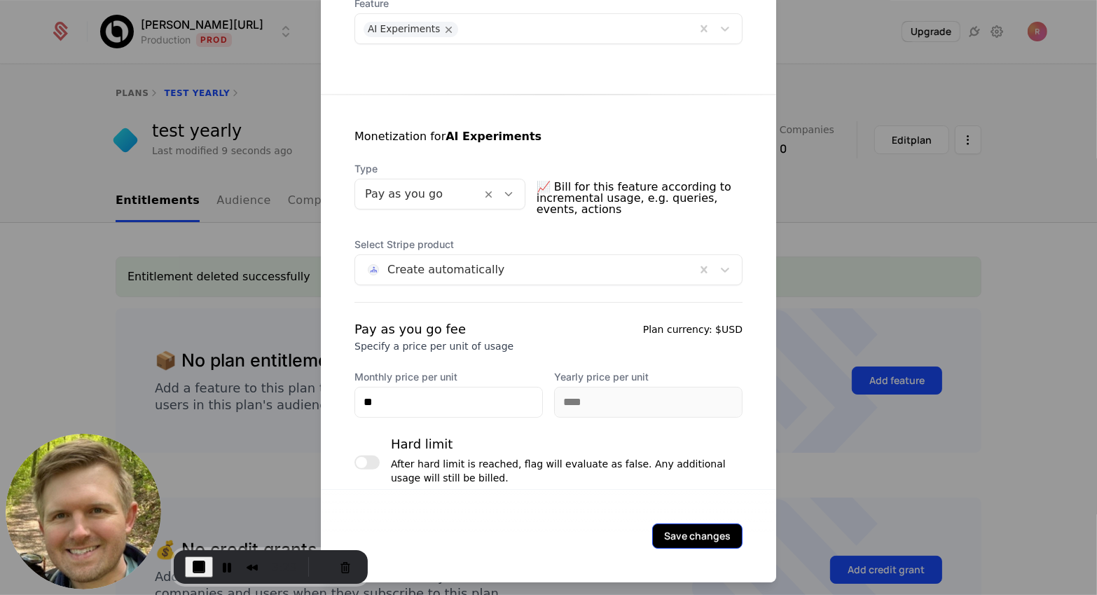
click at [694, 536] on button "Save changes" at bounding box center [697, 535] width 90 height 25
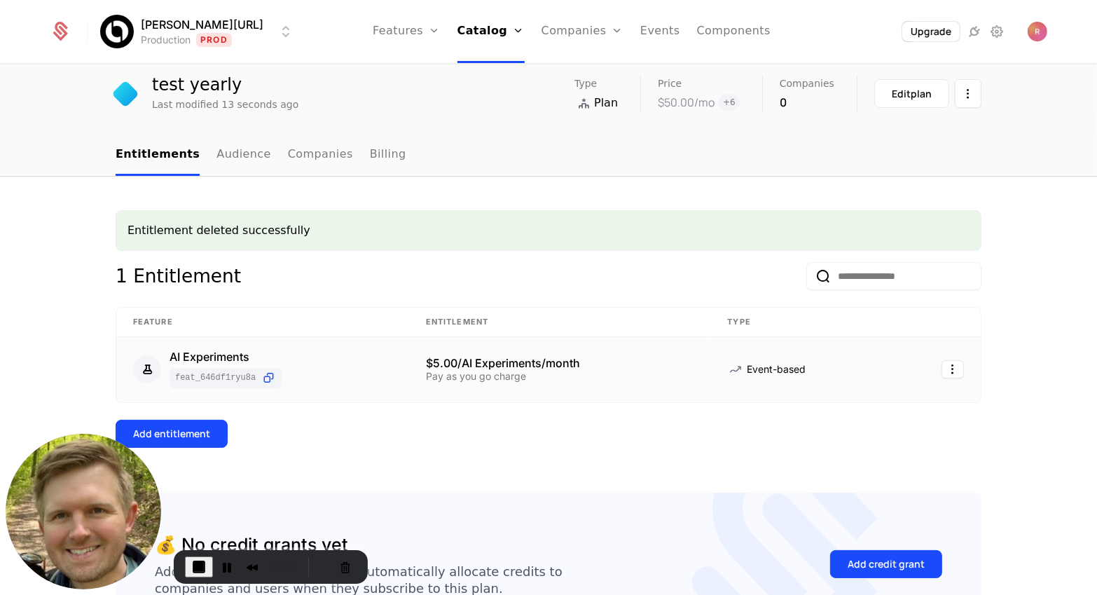
scroll to position [109, 0]
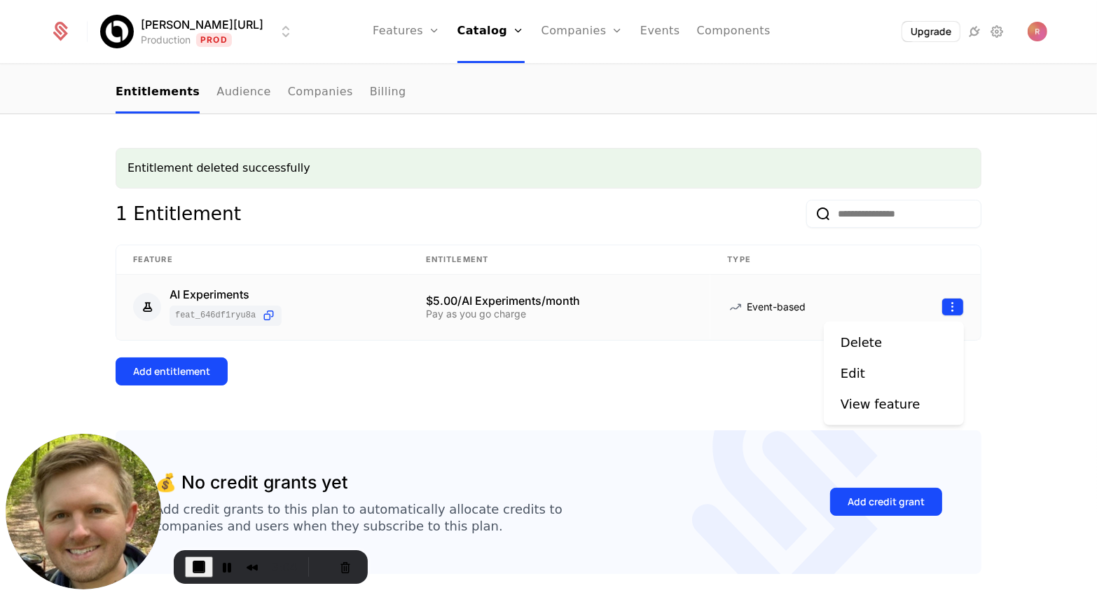
click at [949, 303] on html "[PERSON_NAME][URL] Production Prod Features Features Flags Catalog Plans Add On…" at bounding box center [548, 297] width 1097 height 595
click at [850, 367] on div "Edit" at bounding box center [853, 374] width 25 height 20
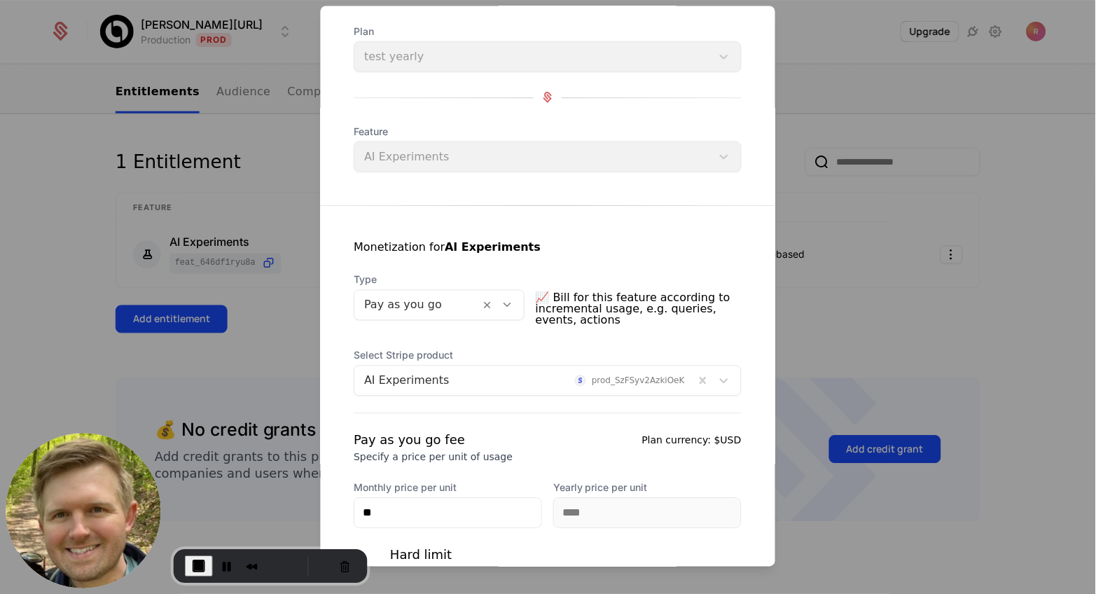
scroll to position [211, 0]
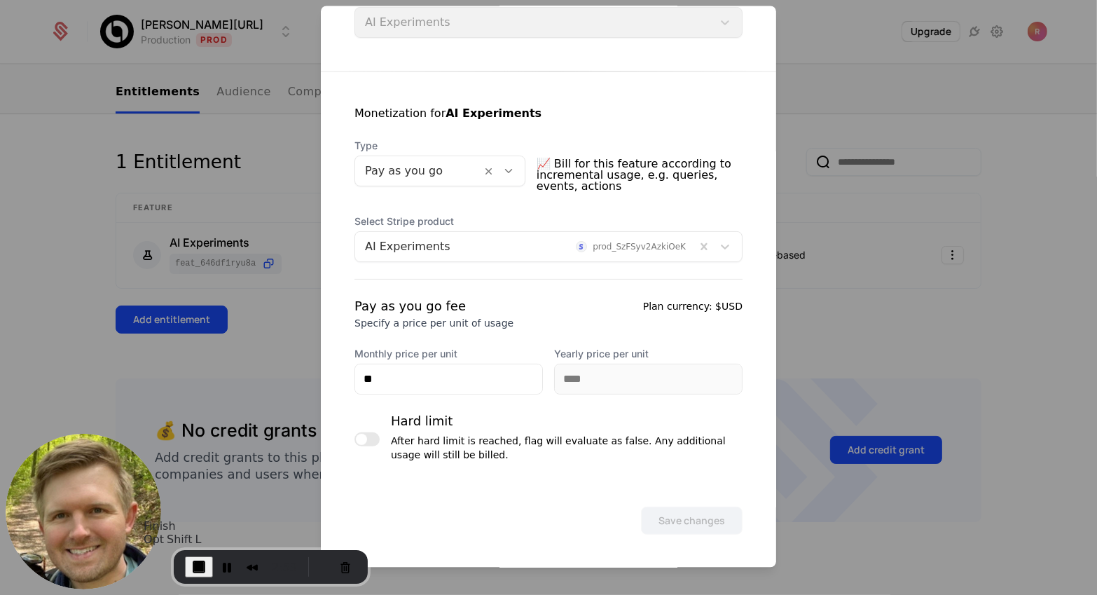
click at [191, 567] on span "End Recording" at bounding box center [199, 566] width 17 height 17
